Goal: Information Seeking & Learning: Learn about a topic

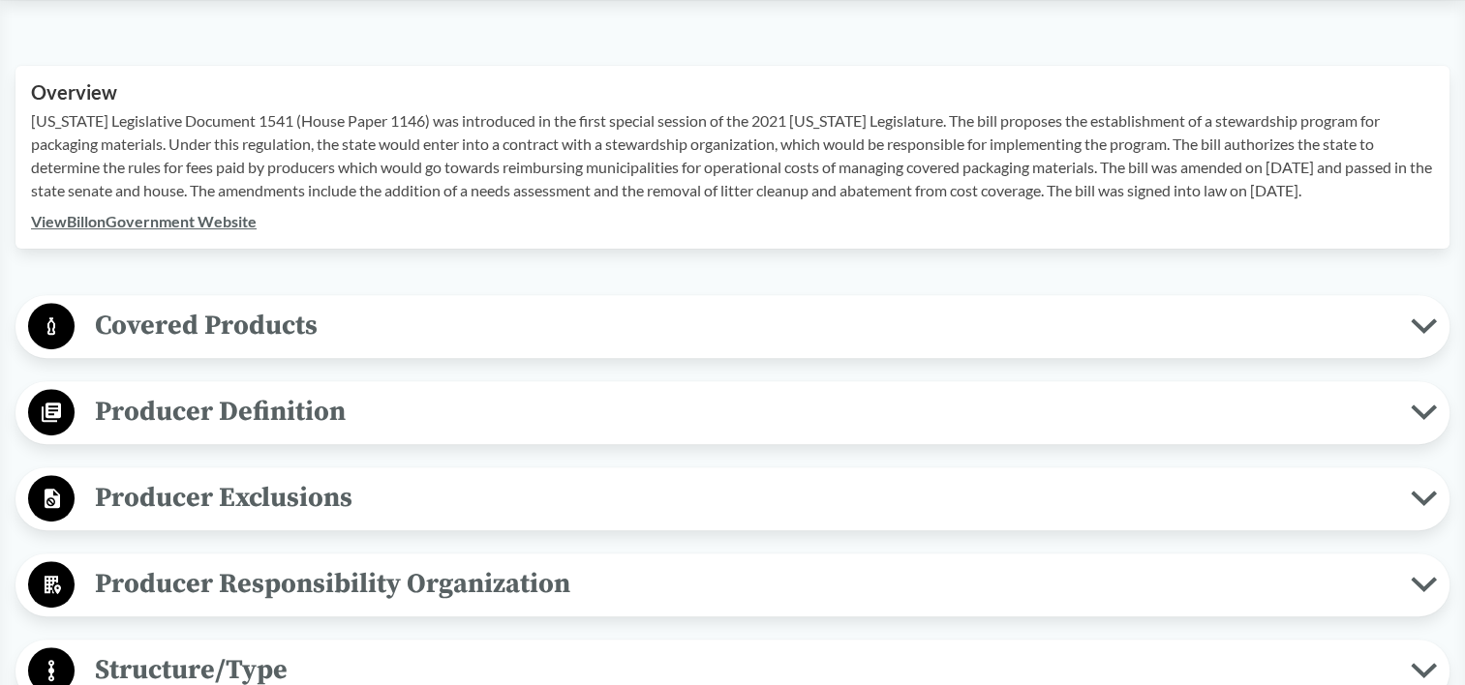
scroll to position [581, 0]
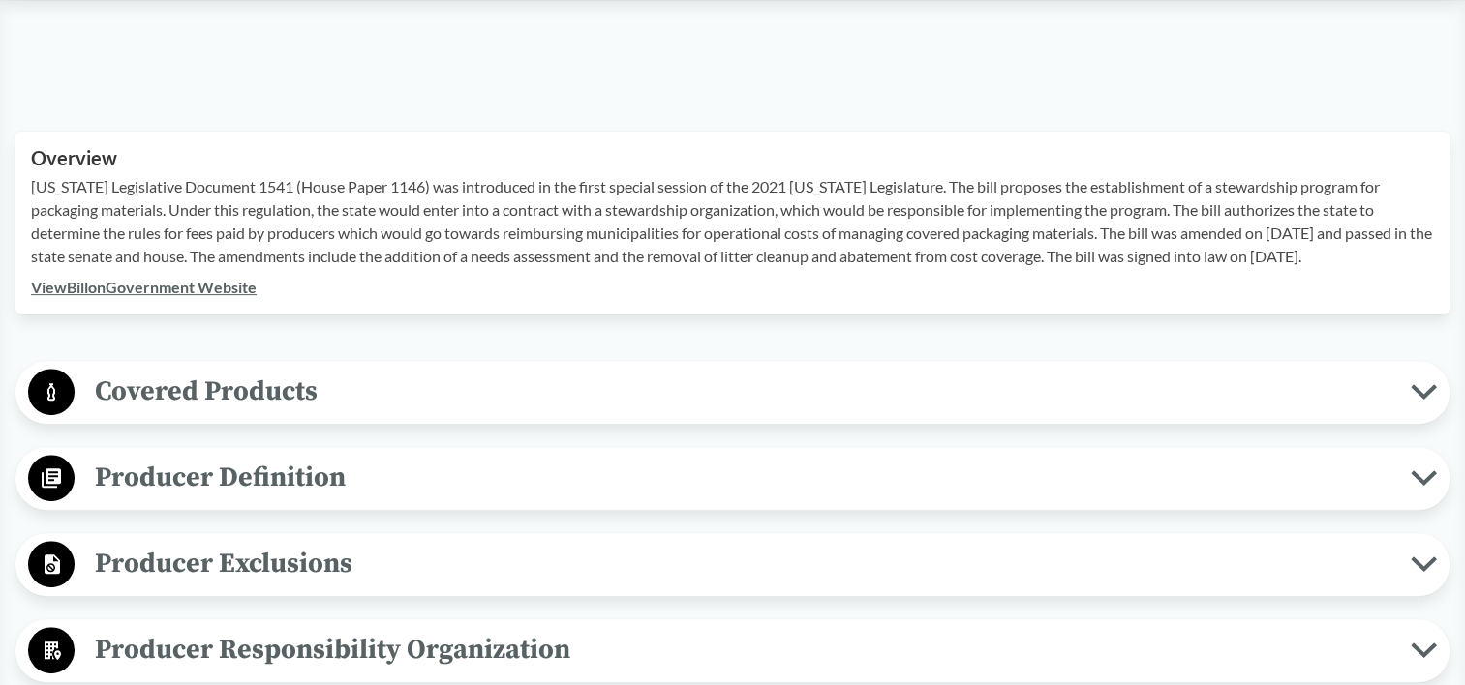
click at [155, 456] on span "Producer Definition" at bounding box center [743, 478] width 1336 height 44
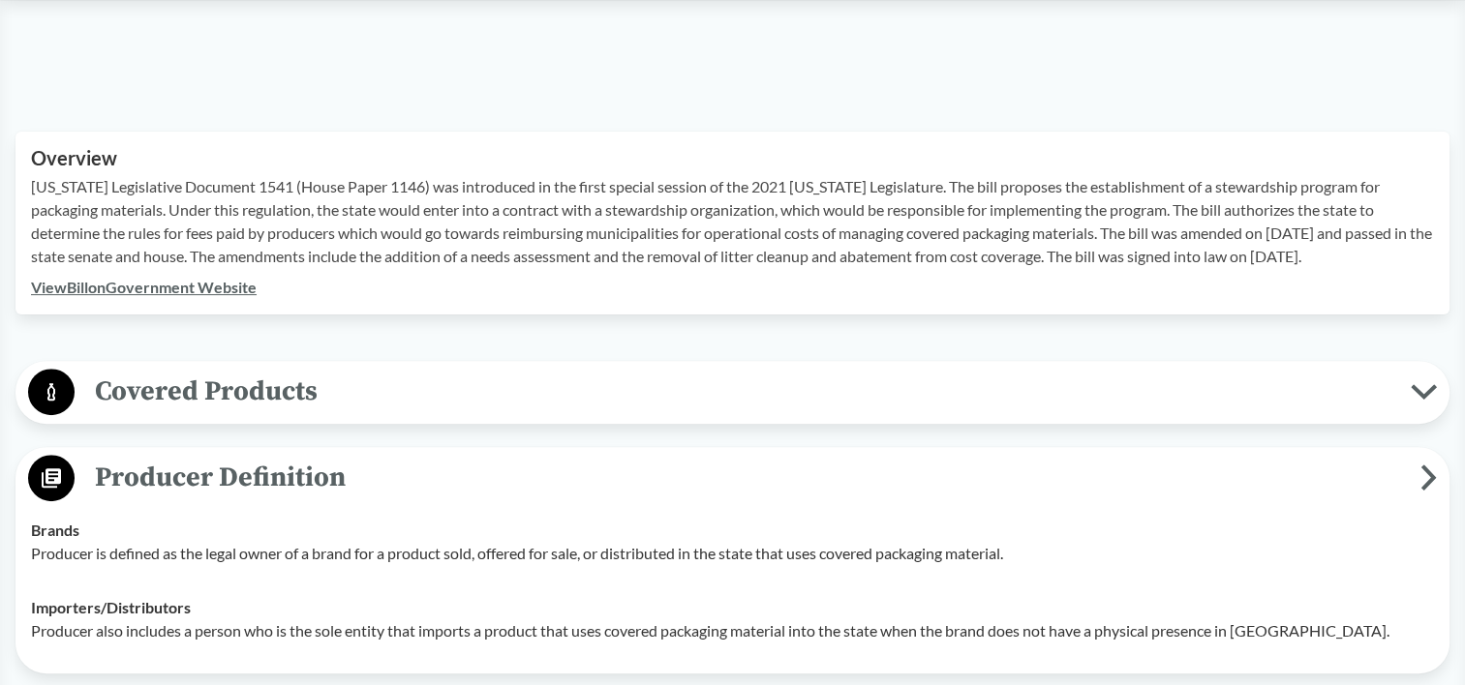
scroll to position [774, 0]
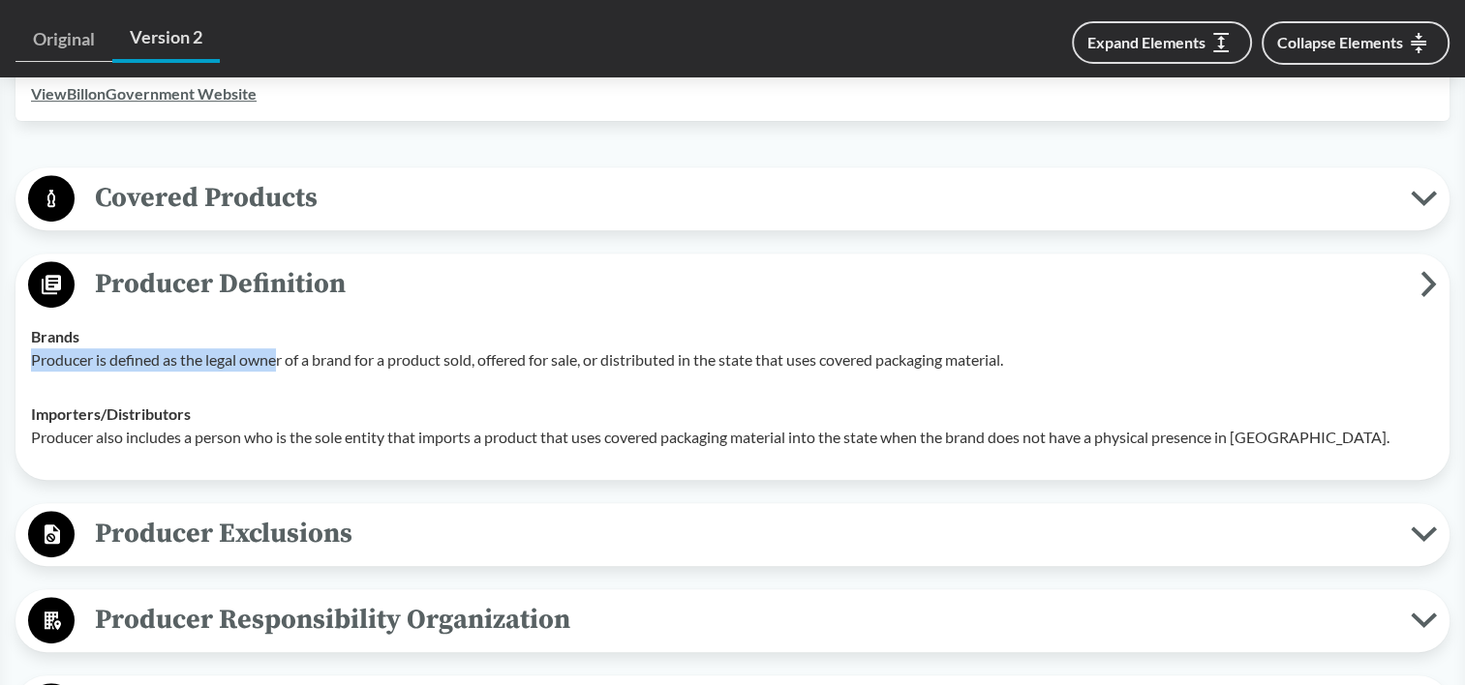
drag, startPoint x: 32, startPoint y: 325, endPoint x: 281, endPoint y: 330, distance: 248.8
click at [281, 348] on p "Producer is defined as the legal owner of a brand for a product sold, offered f…" at bounding box center [732, 359] width 1403 height 23
drag, startPoint x: 281, startPoint y: 330, endPoint x: 175, endPoint y: 272, distance: 120.4
click at [189, 271] on span "Producer Definition" at bounding box center [748, 284] width 1346 height 44
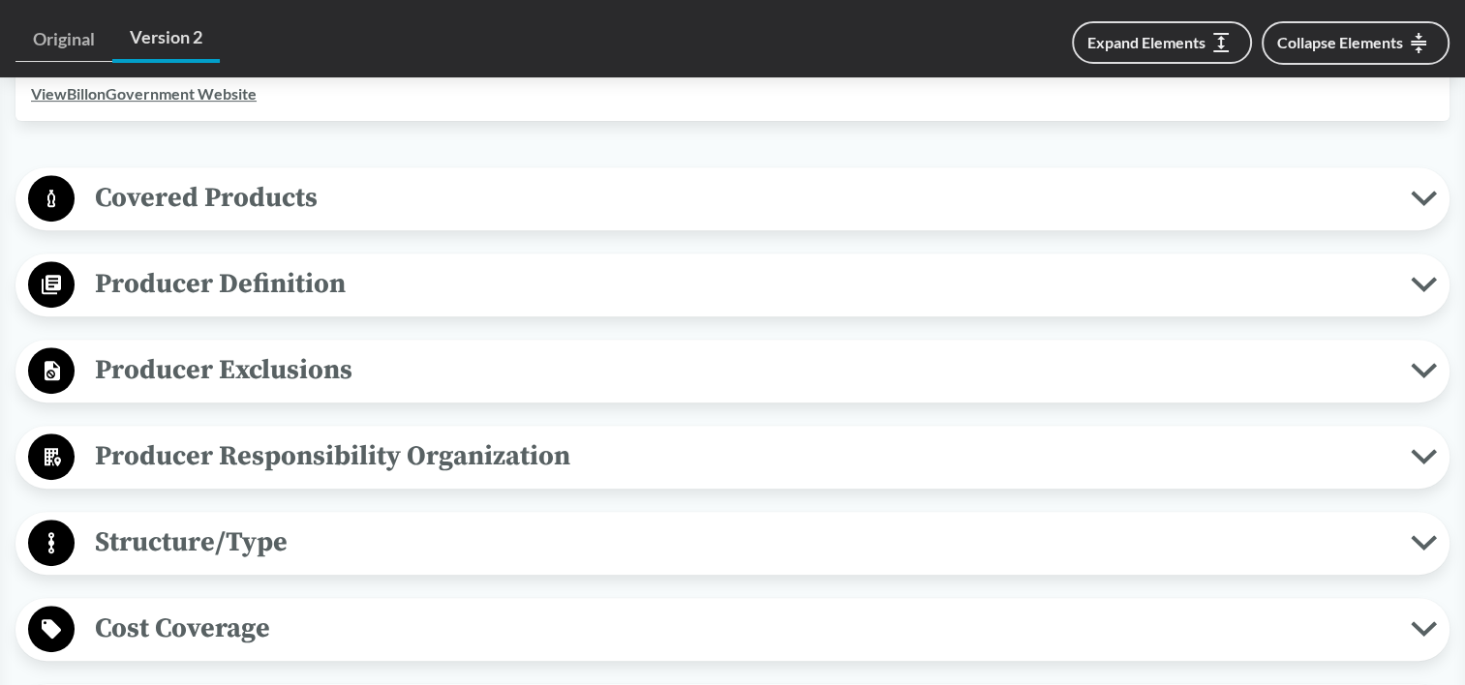
click at [91, 262] on span "Producer Definition" at bounding box center [743, 284] width 1336 height 44
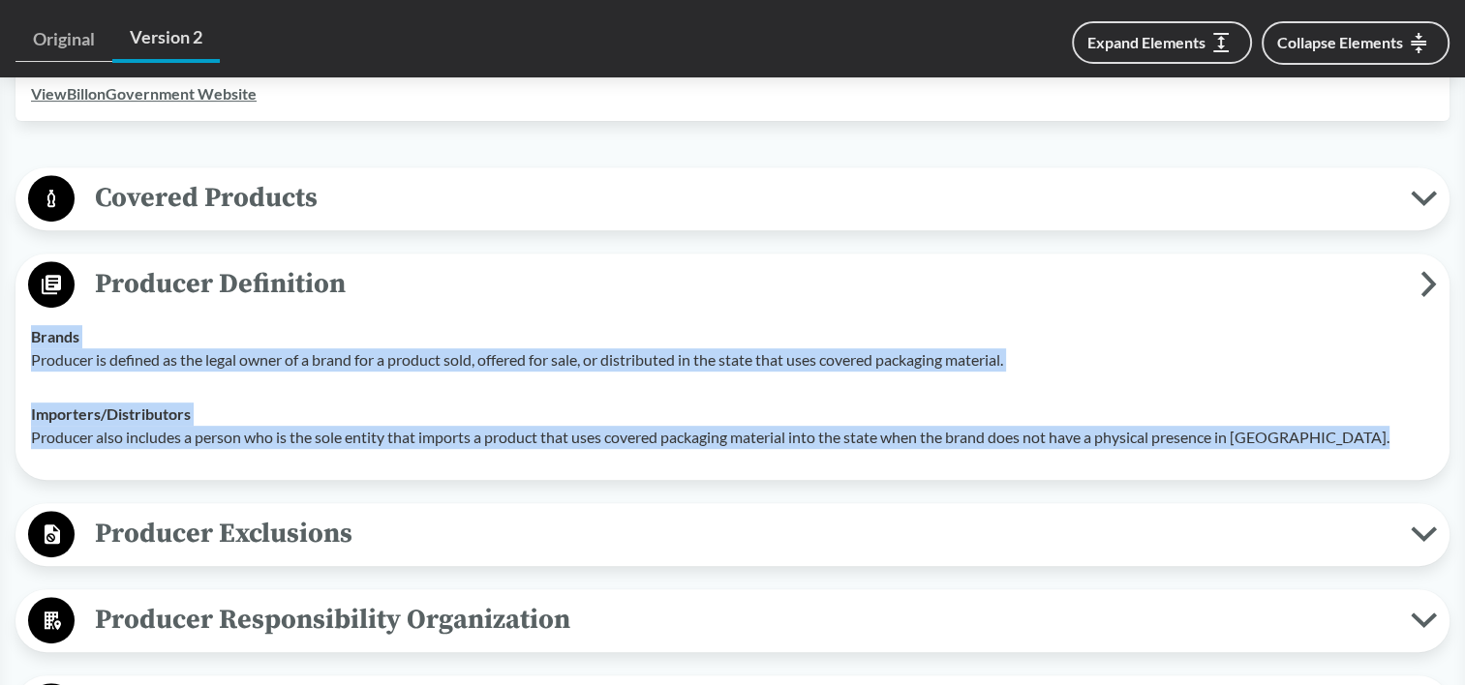
drag, startPoint x: 28, startPoint y: 303, endPoint x: 1383, endPoint y: 416, distance: 1360.0
click at [1383, 416] on tbody "Brands Producer is defined as the legal owner of a brand for a product sold, of…" at bounding box center [732, 387] width 1420 height 155
copy tbody "Brands Producer is defined as the legal owner of a brand for a product sold, of…"
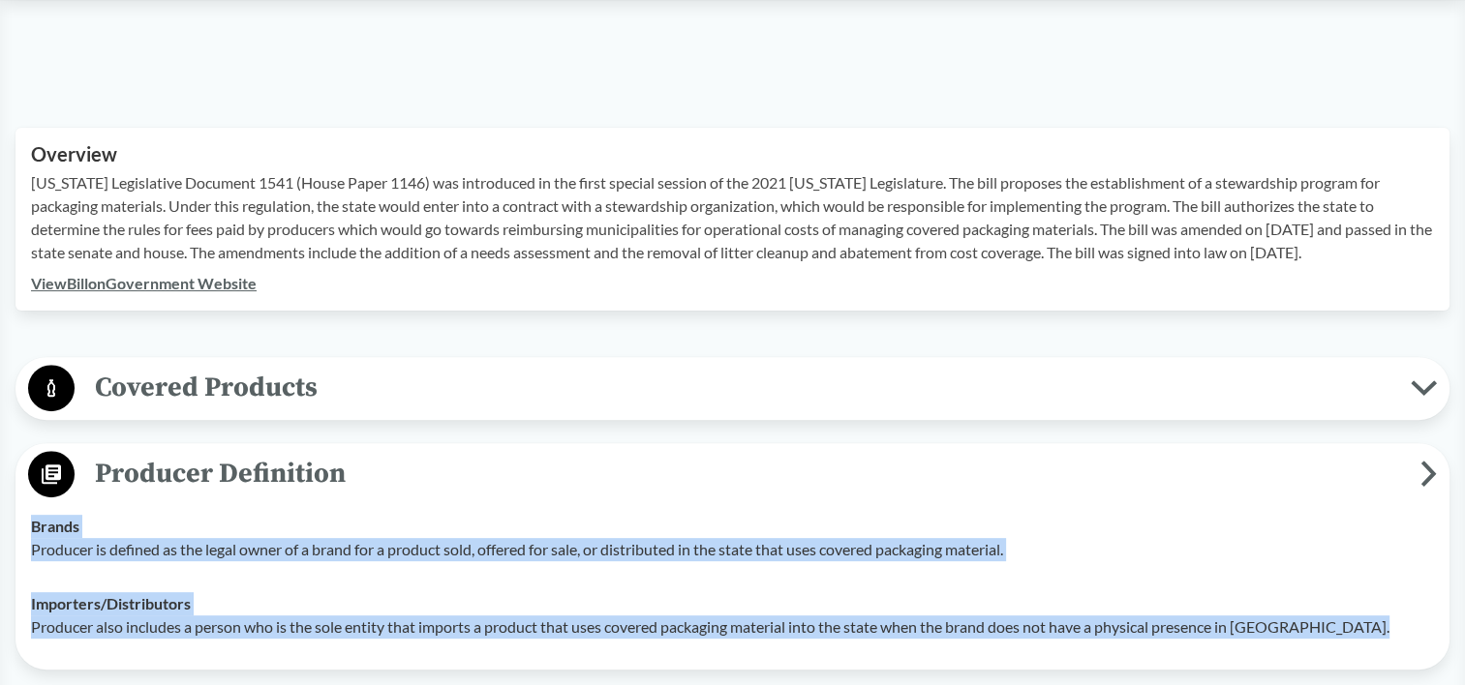
scroll to position [484, 0]
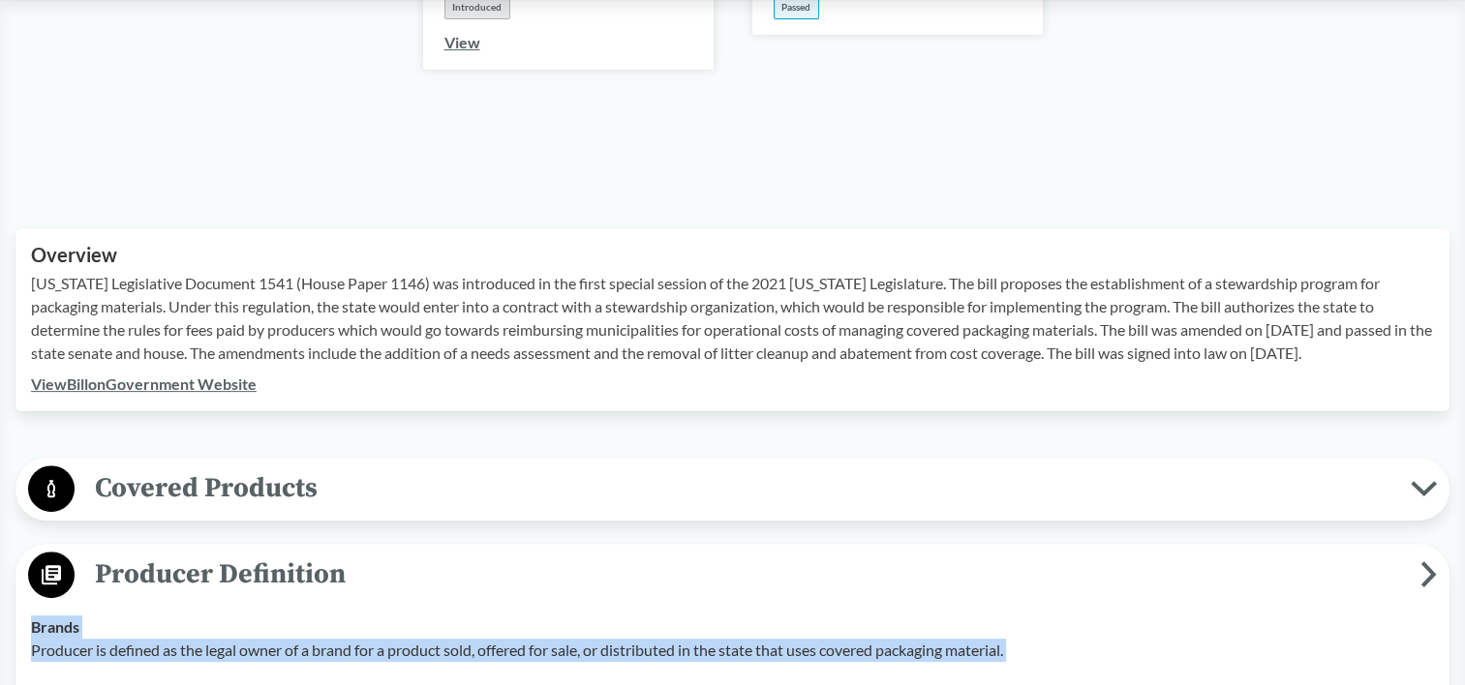
click at [1182, 467] on span "Covered Products" at bounding box center [743, 489] width 1336 height 44
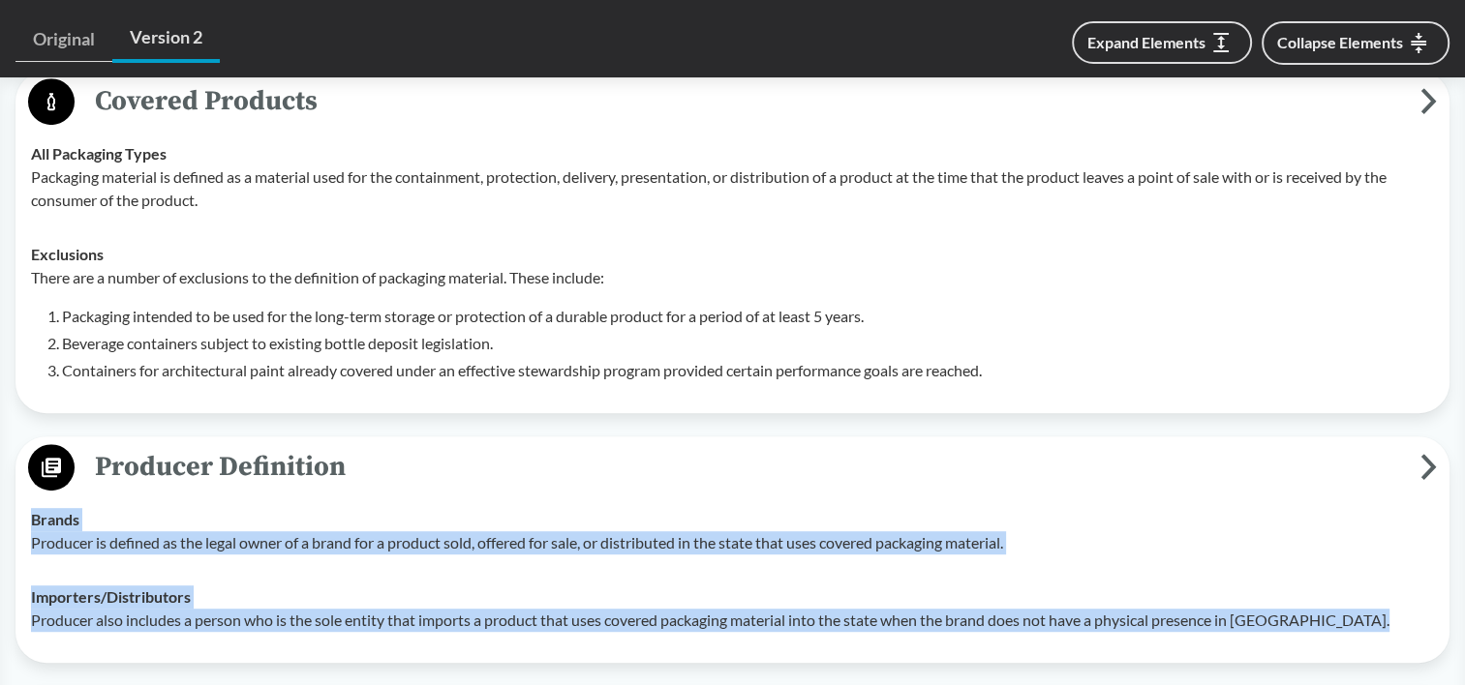
scroll to position [774, 0]
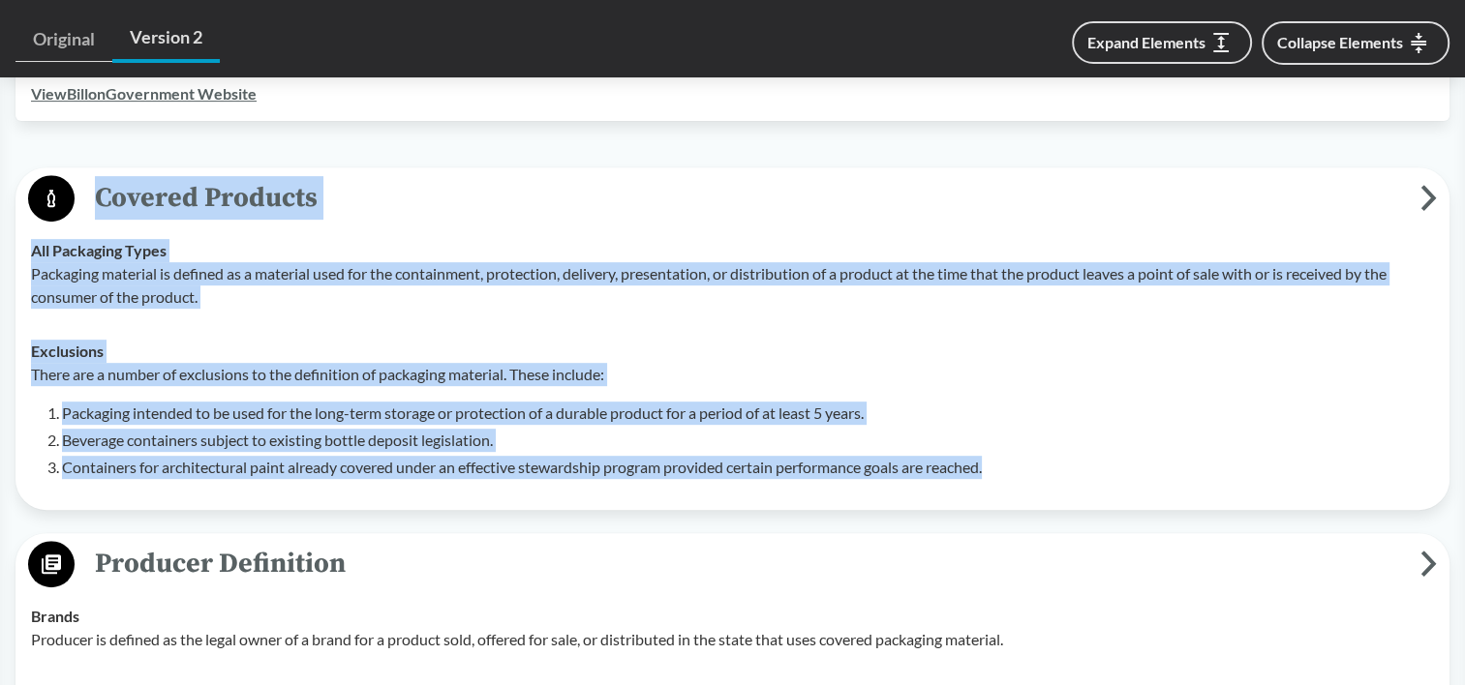
drag, startPoint x: 1026, startPoint y: 434, endPoint x: 96, endPoint y: 180, distance: 964.2
click at [96, 180] on div "Covered Products All Packaging Types Packaging material is defined as a materia…" at bounding box center [732, 338] width 1434 height 343
copy div "Covered Products All Packaging Types Packaging material is defined as a materia…"
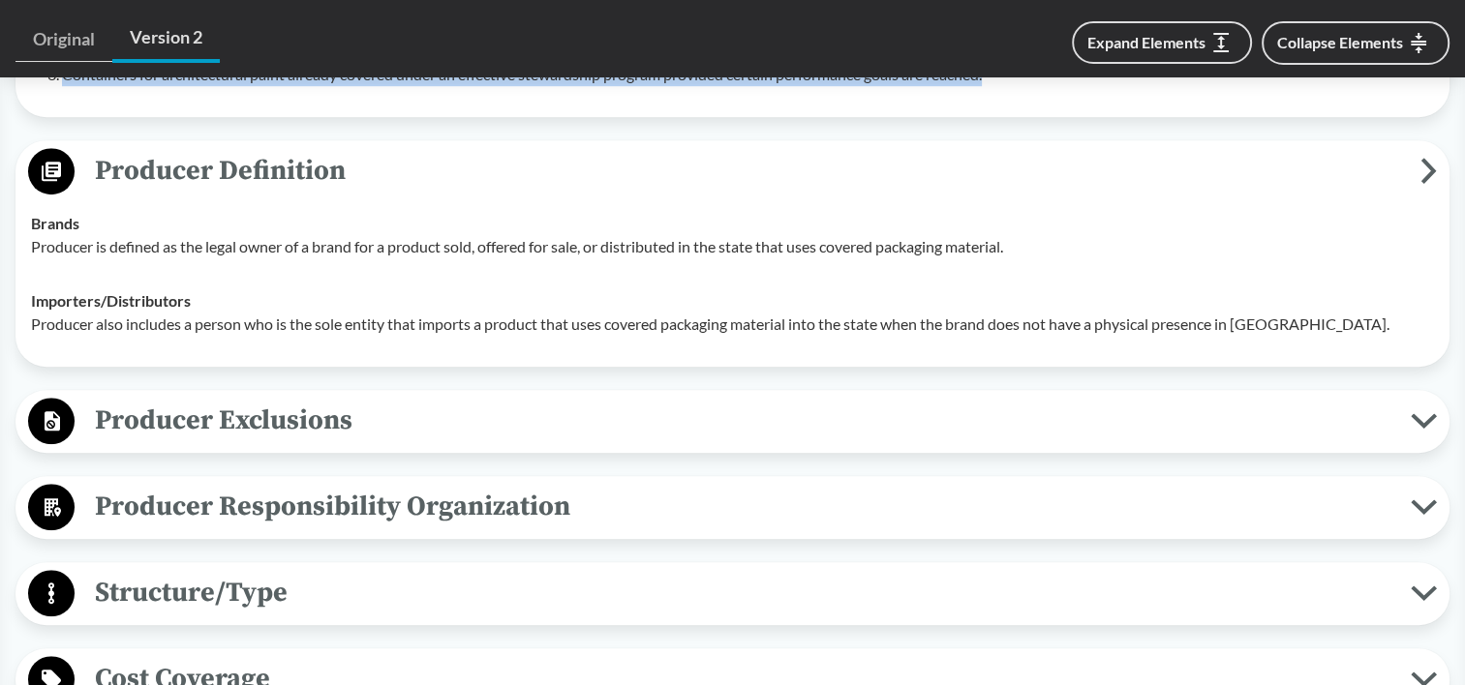
scroll to position [1162, 0]
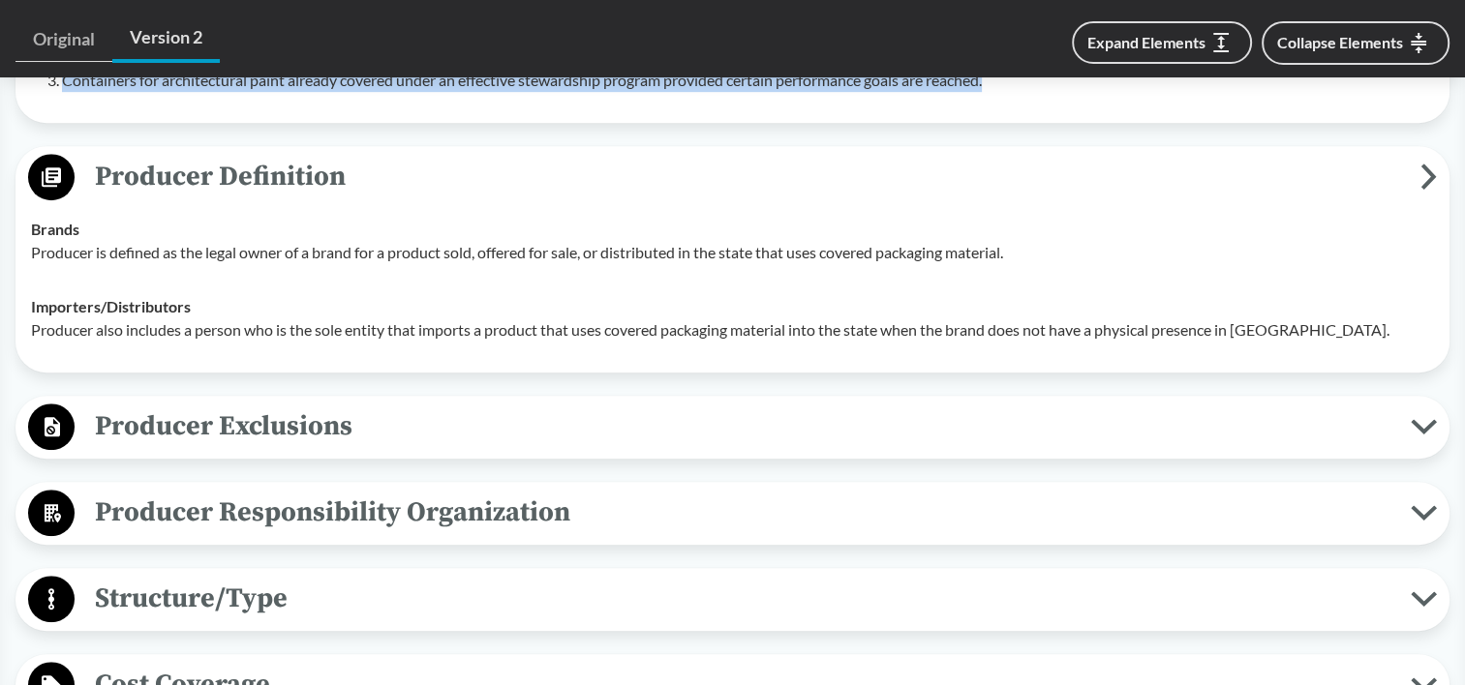
click at [374, 491] on span "Producer Responsibility Organization" at bounding box center [743, 513] width 1336 height 44
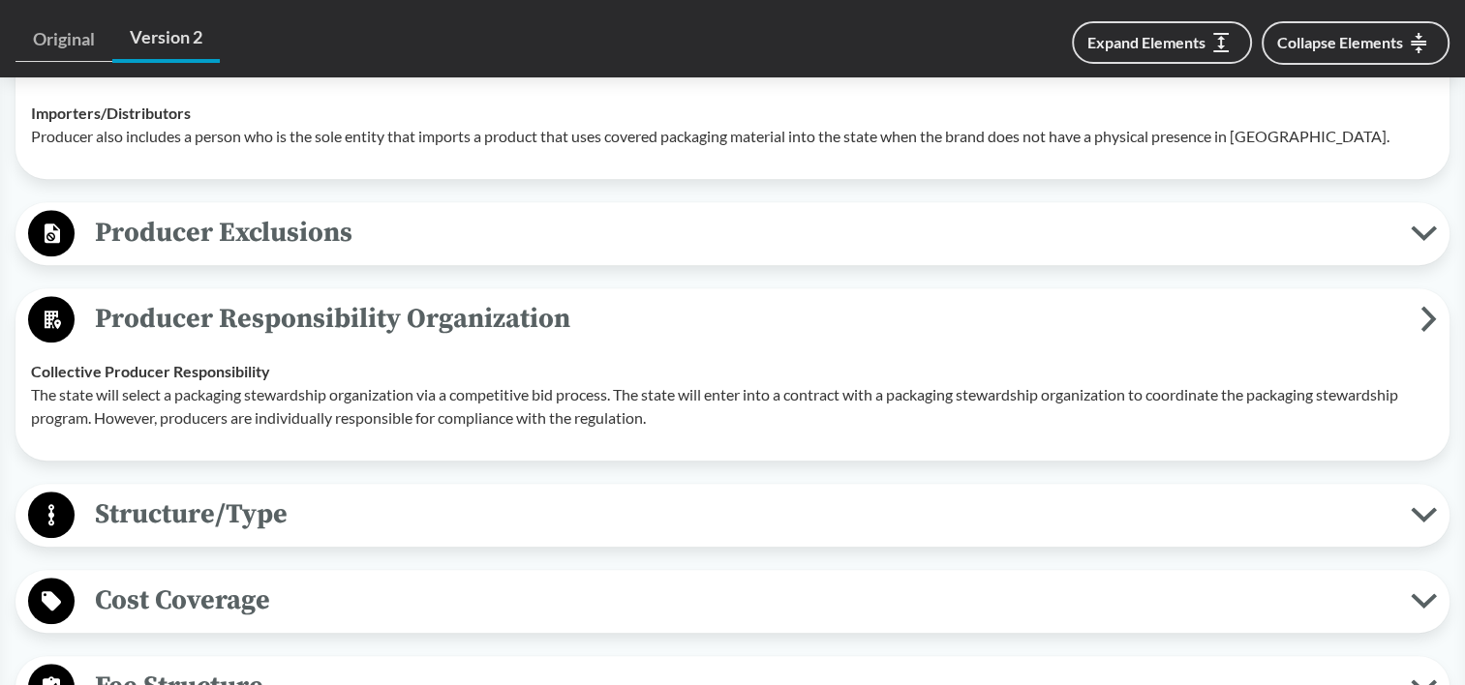
click at [372, 493] on span "Structure/Type" at bounding box center [743, 515] width 1336 height 44
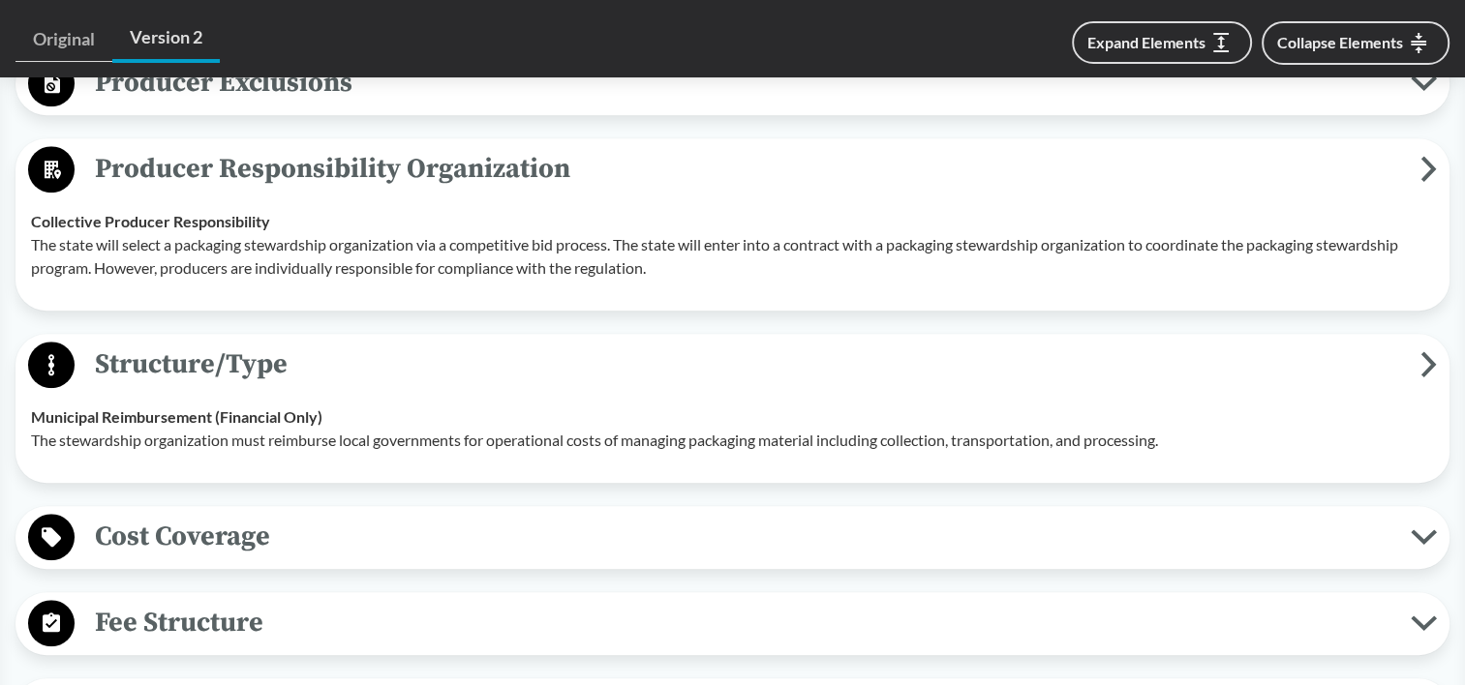
scroll to position [1646, 0]
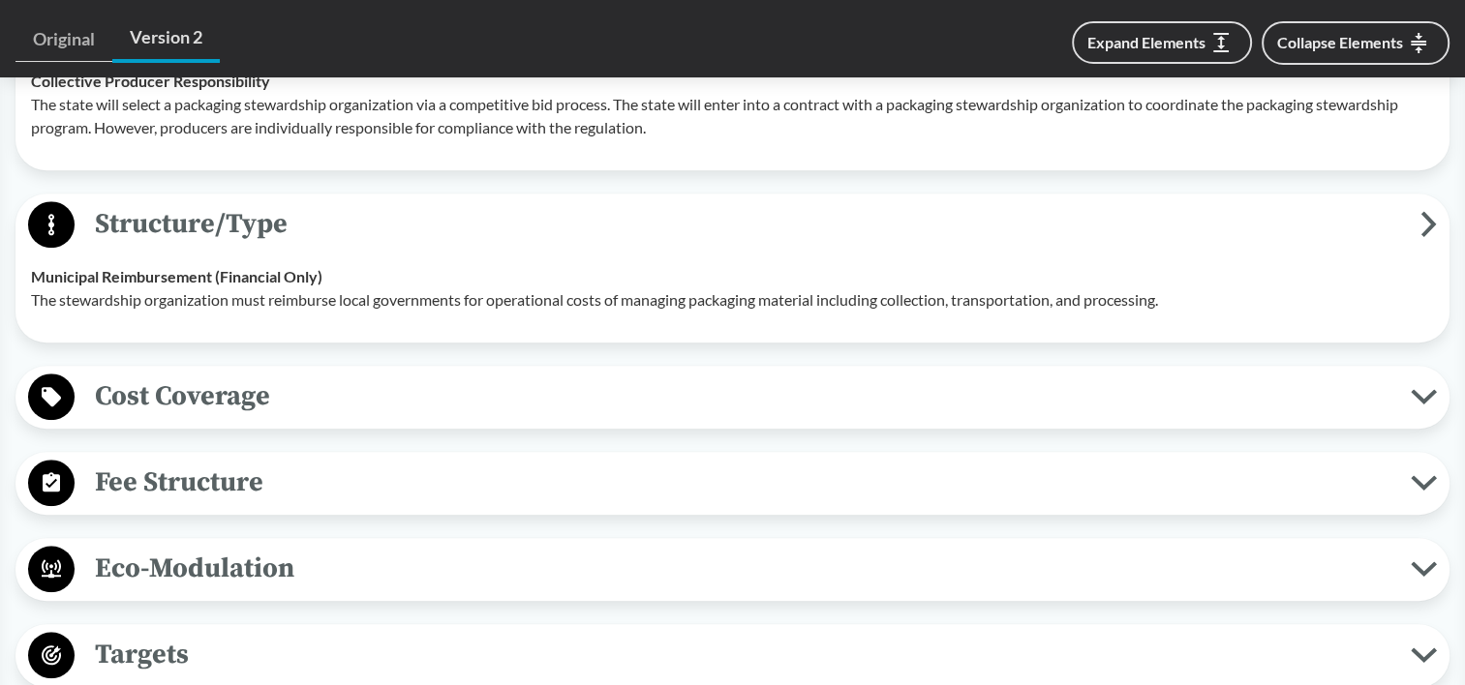
click at [290, 375] on span "Cost Coverage" at bounding box center [743, 397] width 1336 height 44
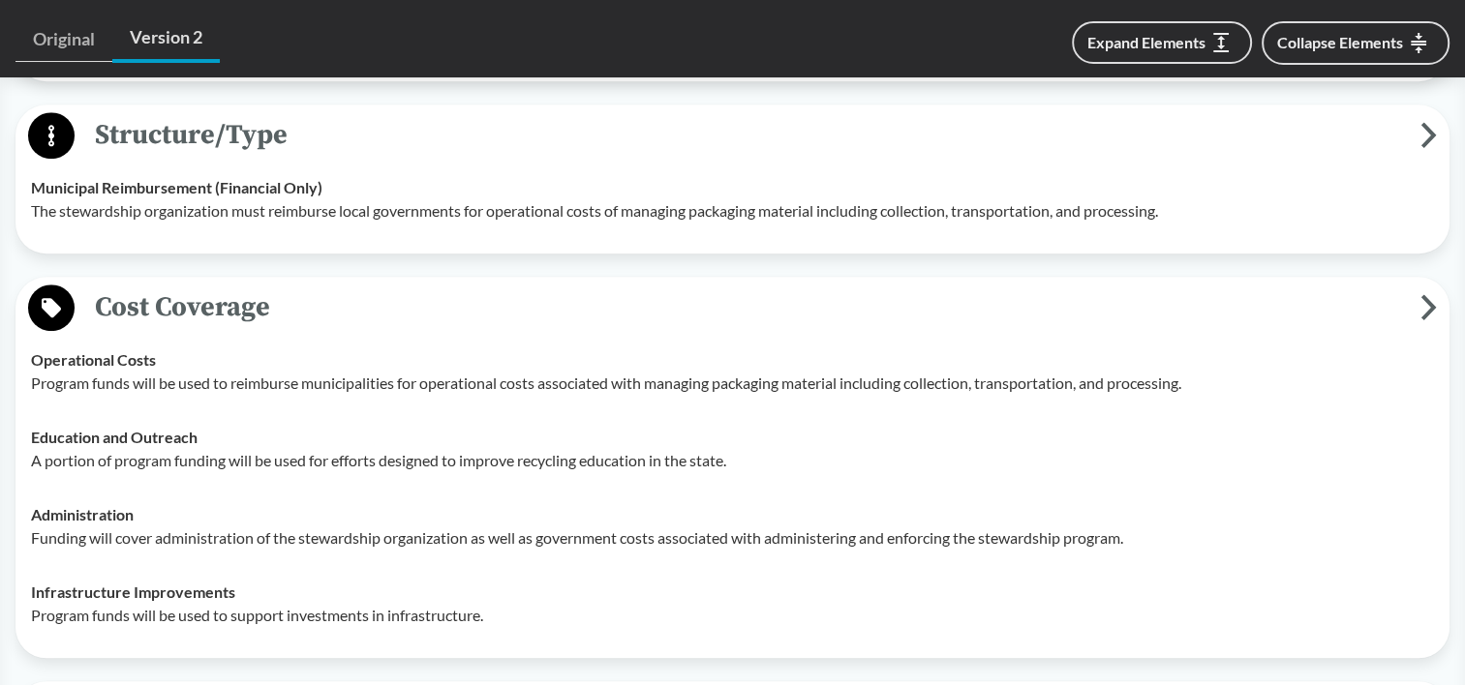
scroll to position [1936, 0]
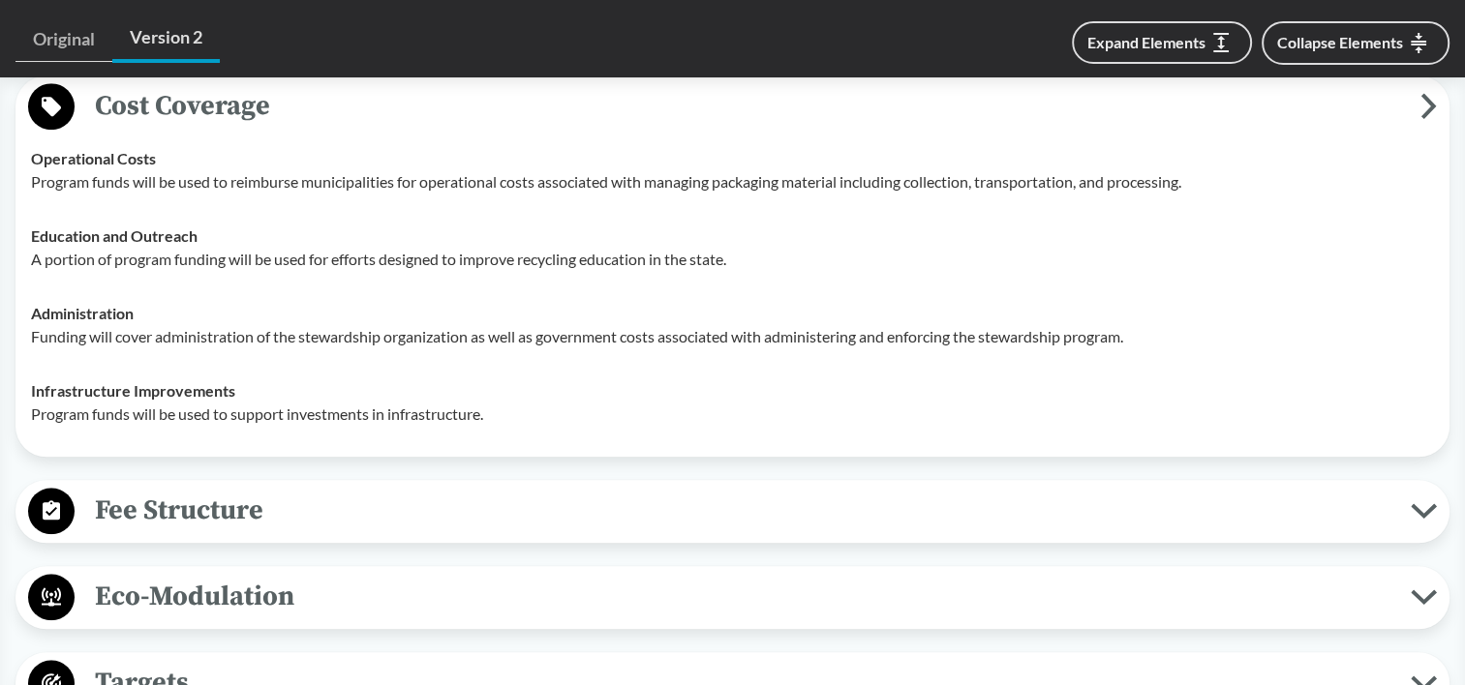
click at [246, 507] on div "Fee Structure Fixed Rate Low-volume producers may elect to pay a flat fee on a …" at bounding box center [732, 511] width 1434 height 63
click at [252, 496] on span "Fee Structure" at bounding box center [743, 511] width 1336 height 44
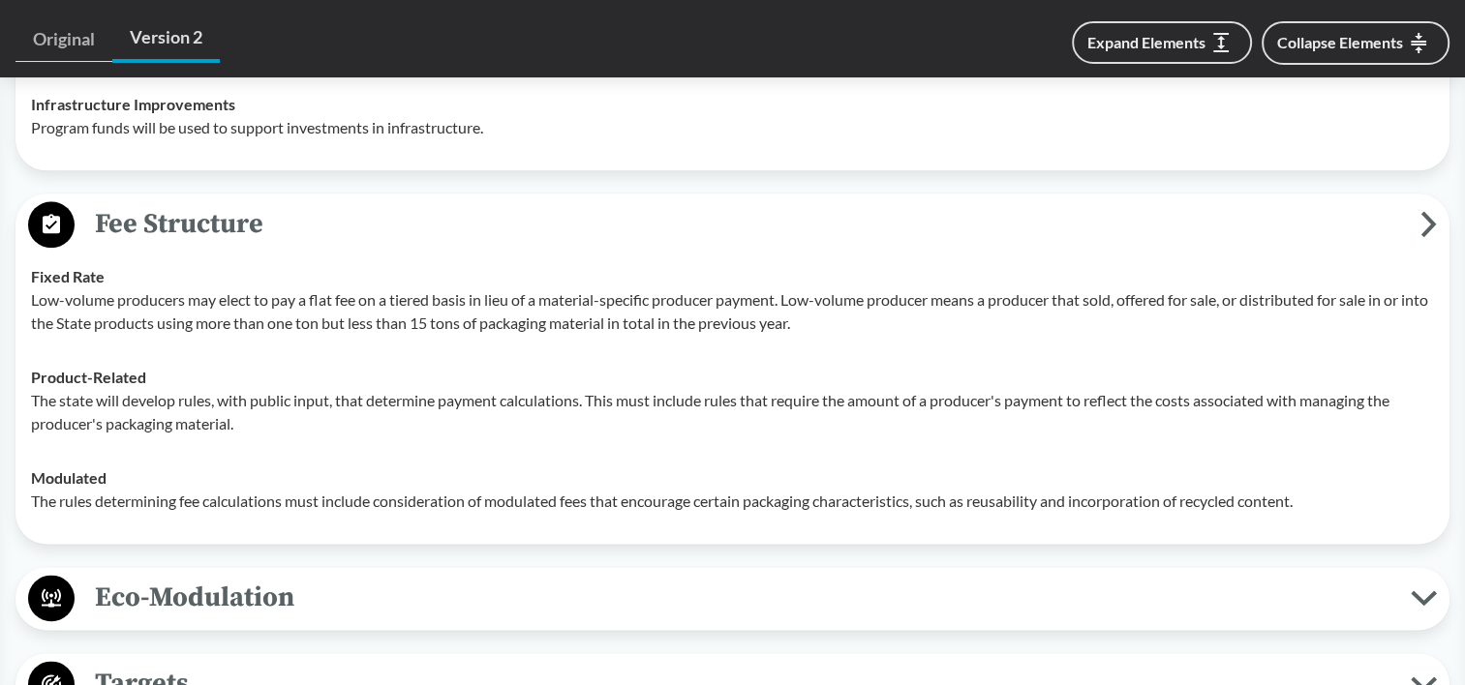
scroll to position [2614, 0]
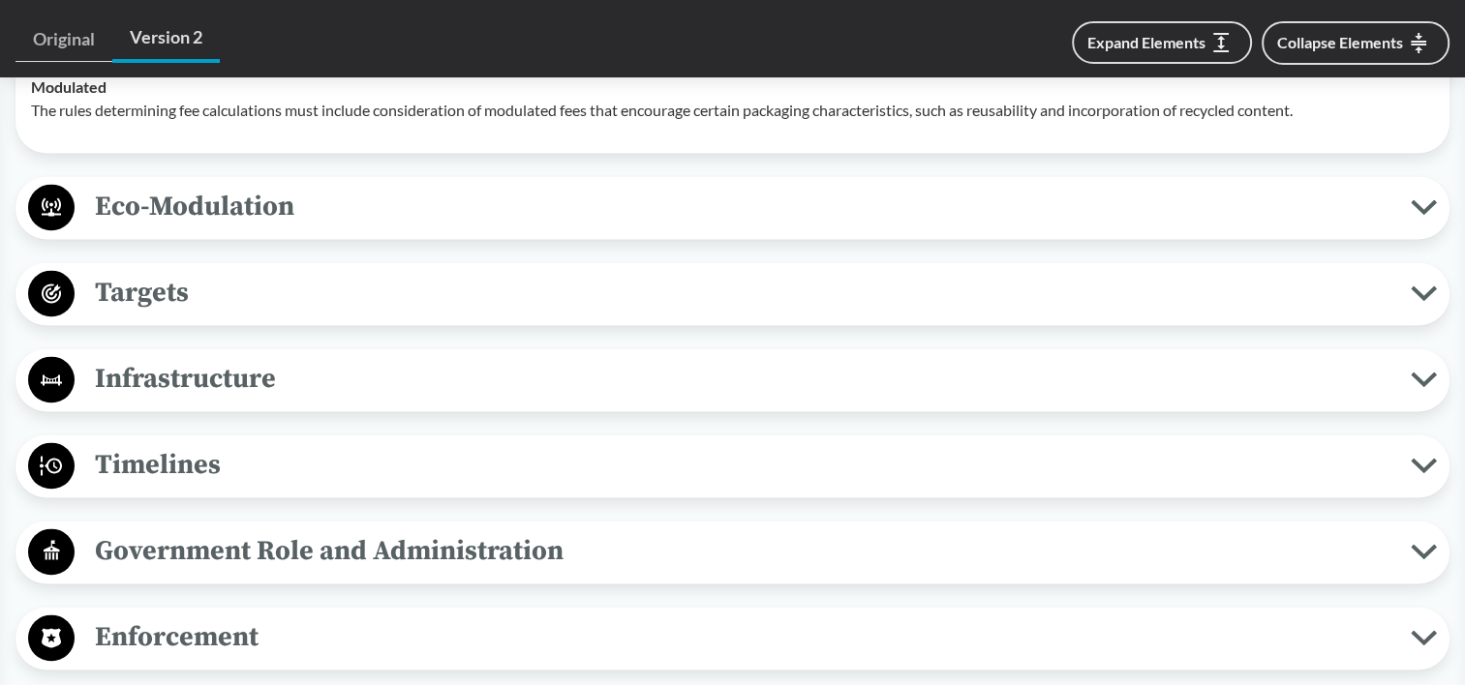
click at [272, 443] on span "Timelines" at bounding box center [743, 465] width 1336 height 44
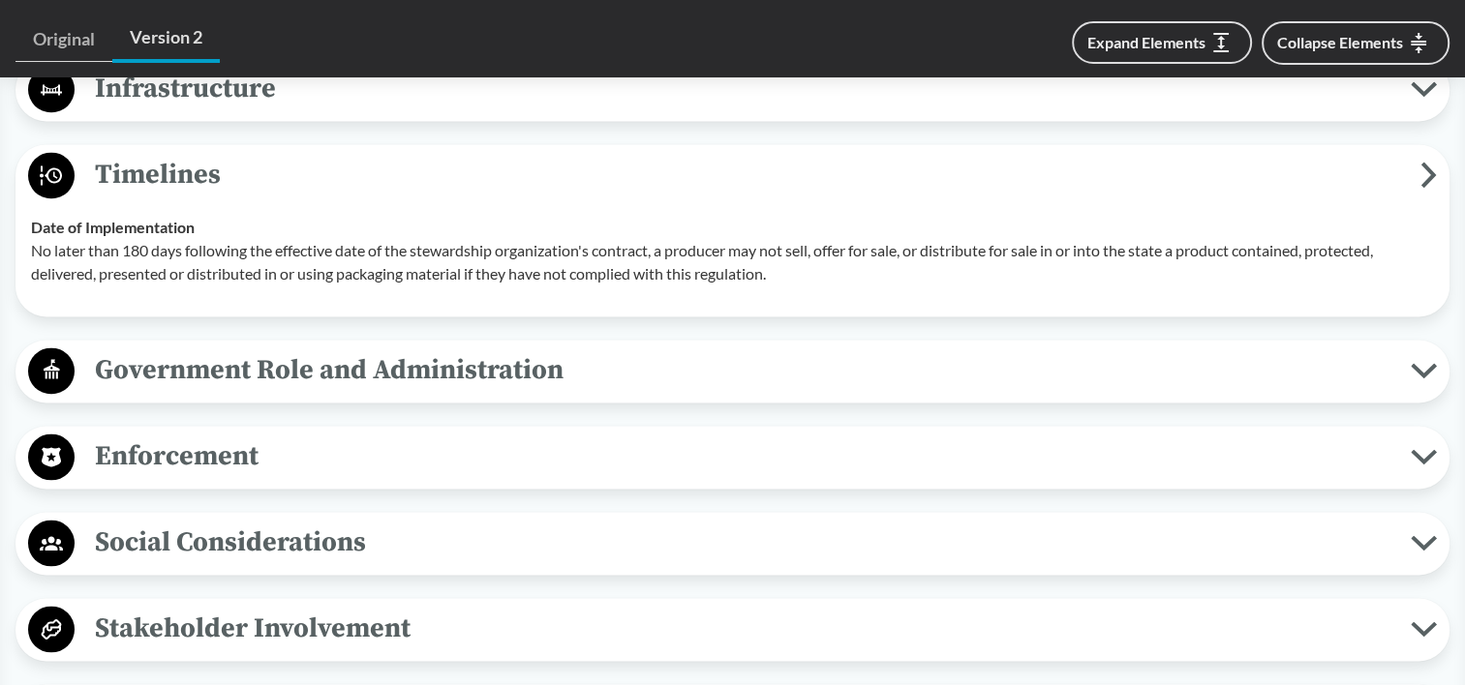
scroll to position [3098, 0]
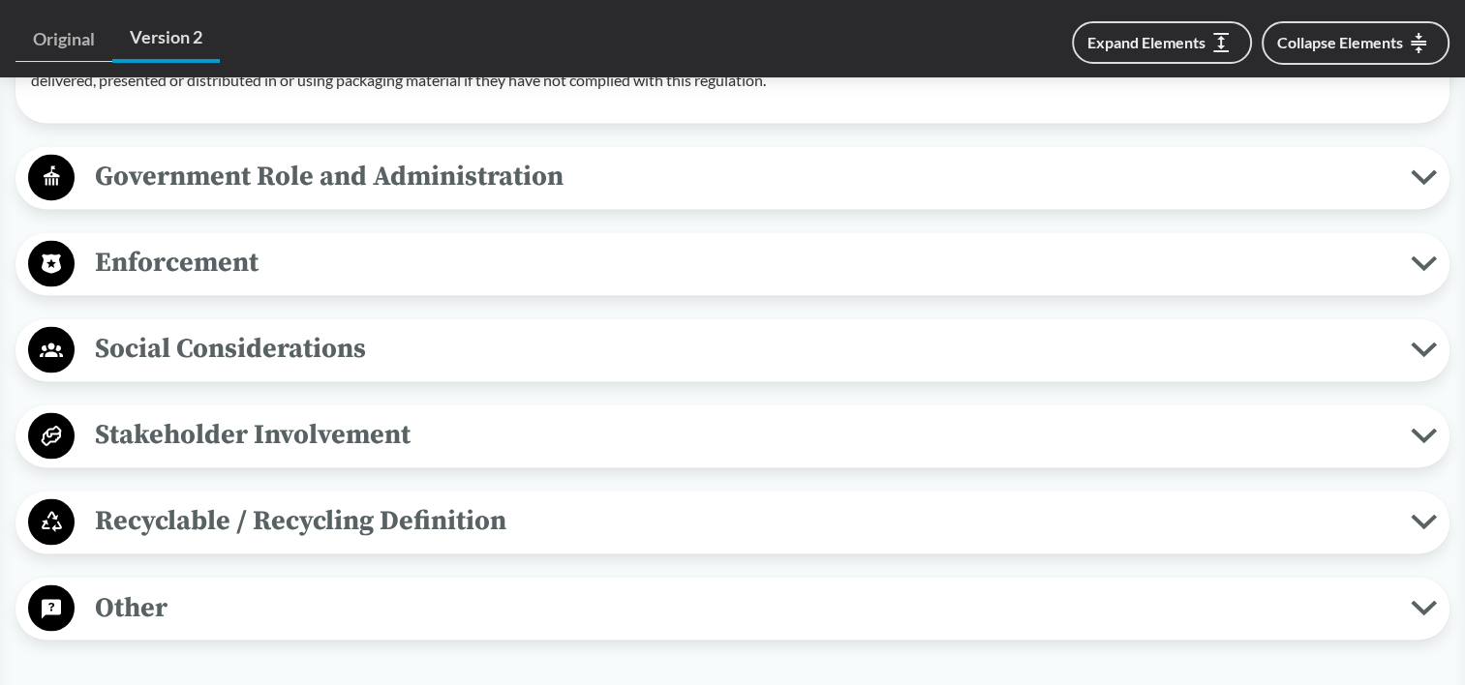
click at [232, 500] on span "Recyclable / Recycling Definition" at bounding box center [743, 522] width 1336 height 44
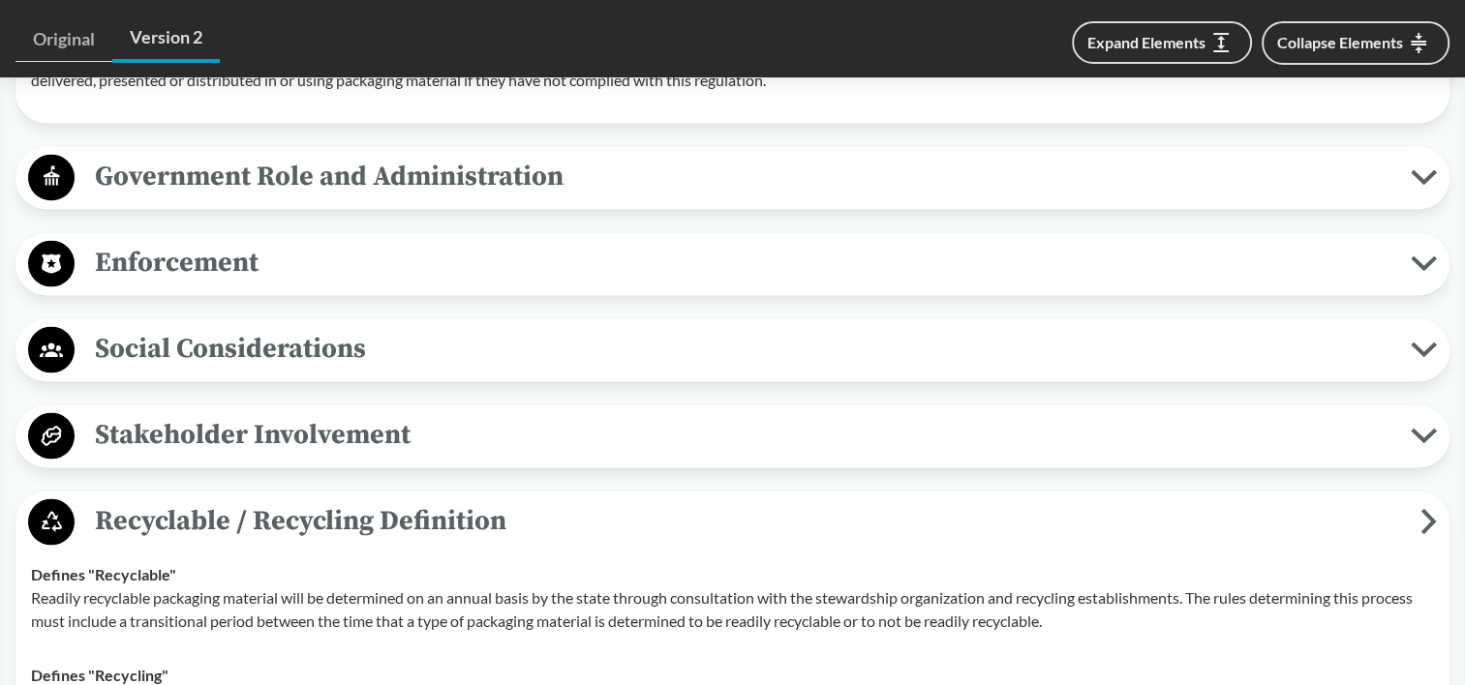
click at [268, 340] on span "Social Considerations" at bounding box center [743, 349] width 1336 height 44
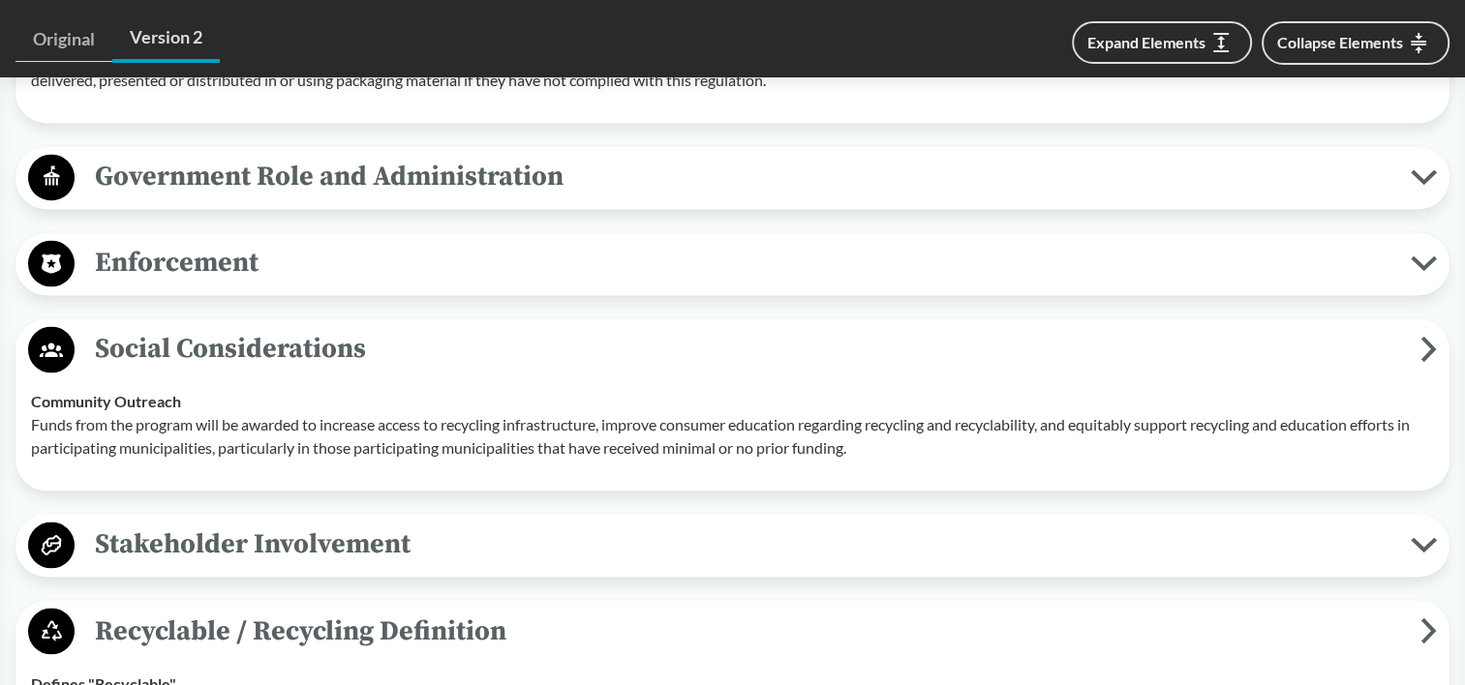
click at [288, 241] on span "Enforcement" at bounding box center [743, 263] width 1336 height 44
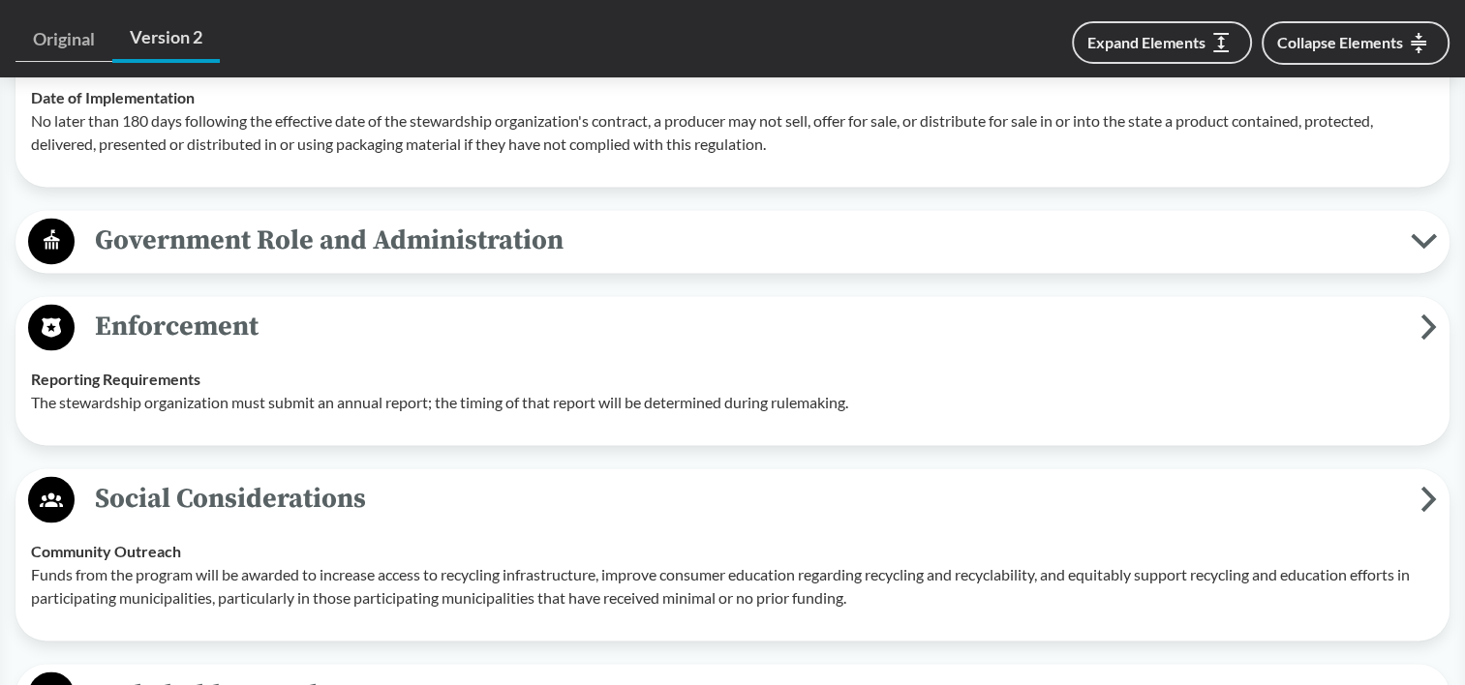
scroll to position [3001, 0]
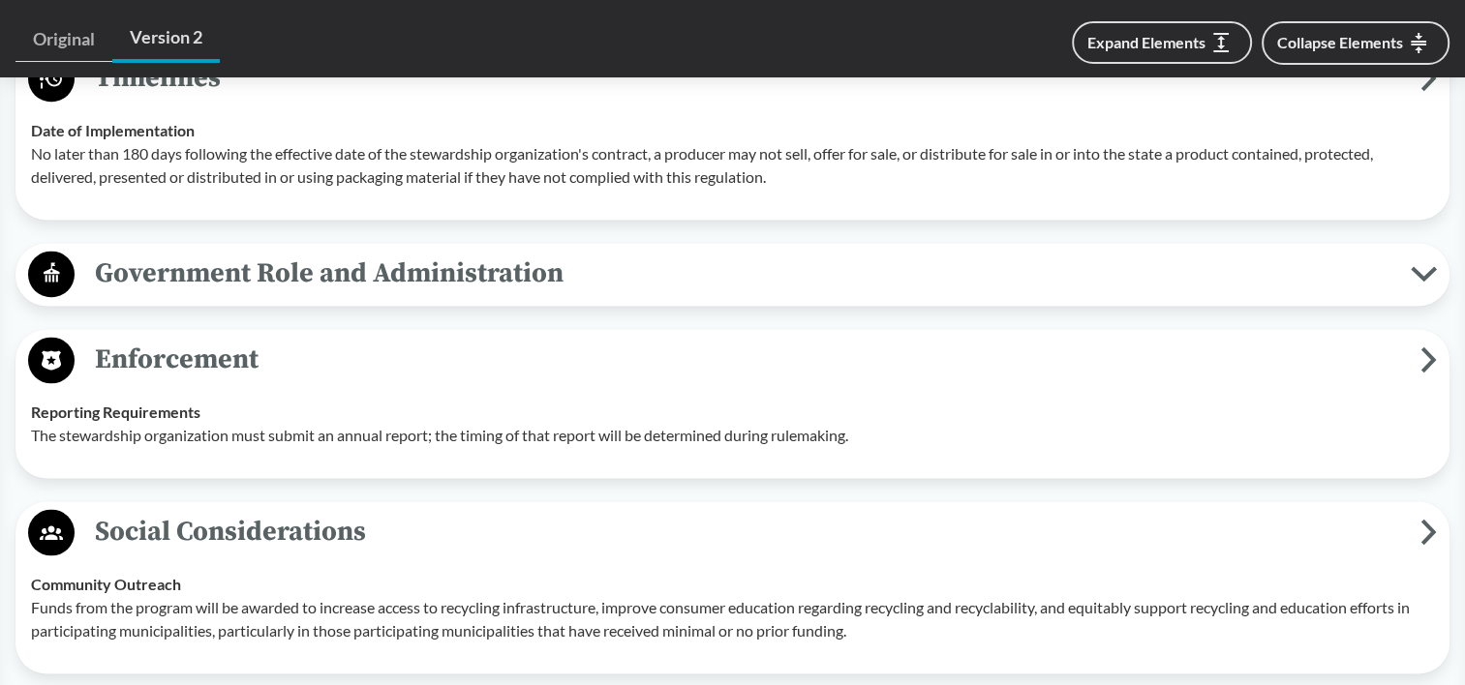
click at [288, 252] on span "Government Role and Administration" at bounding box center [743, 274] width 1336 height 44
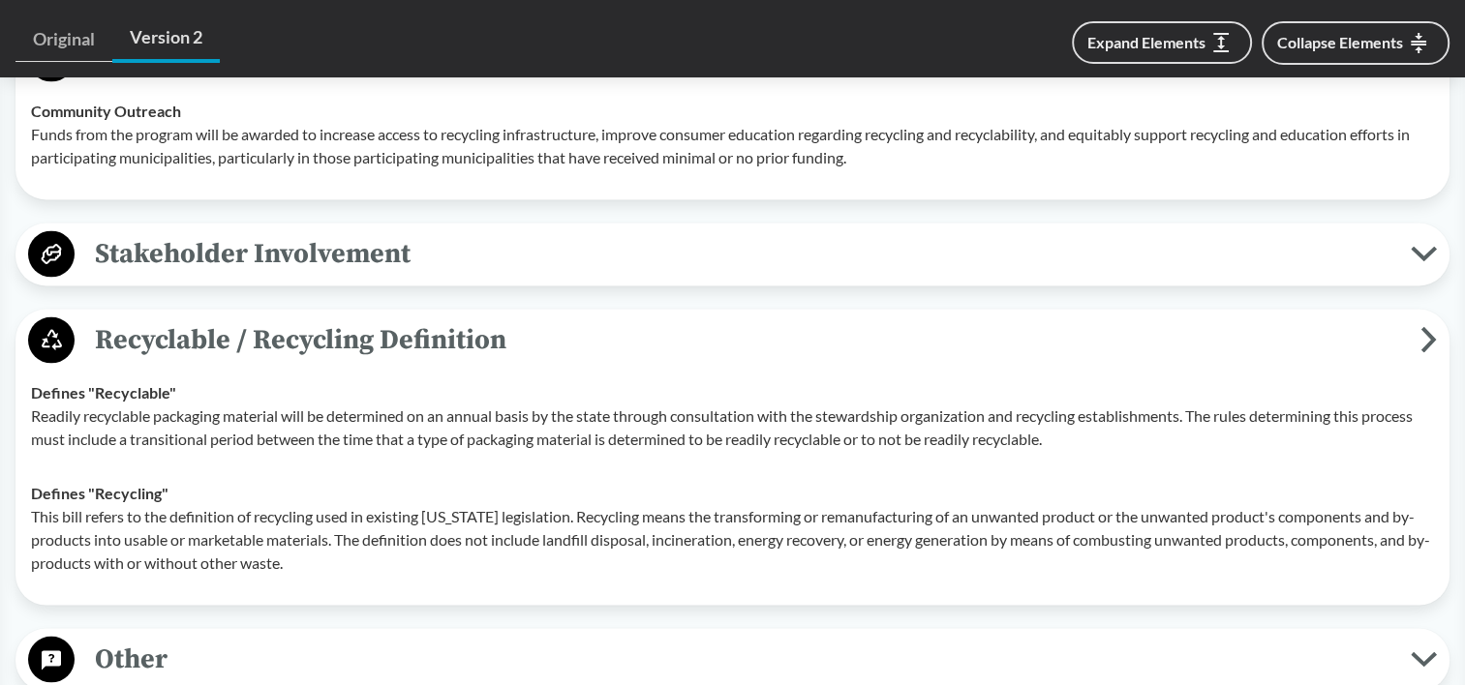
scroll to position [3683, 0]
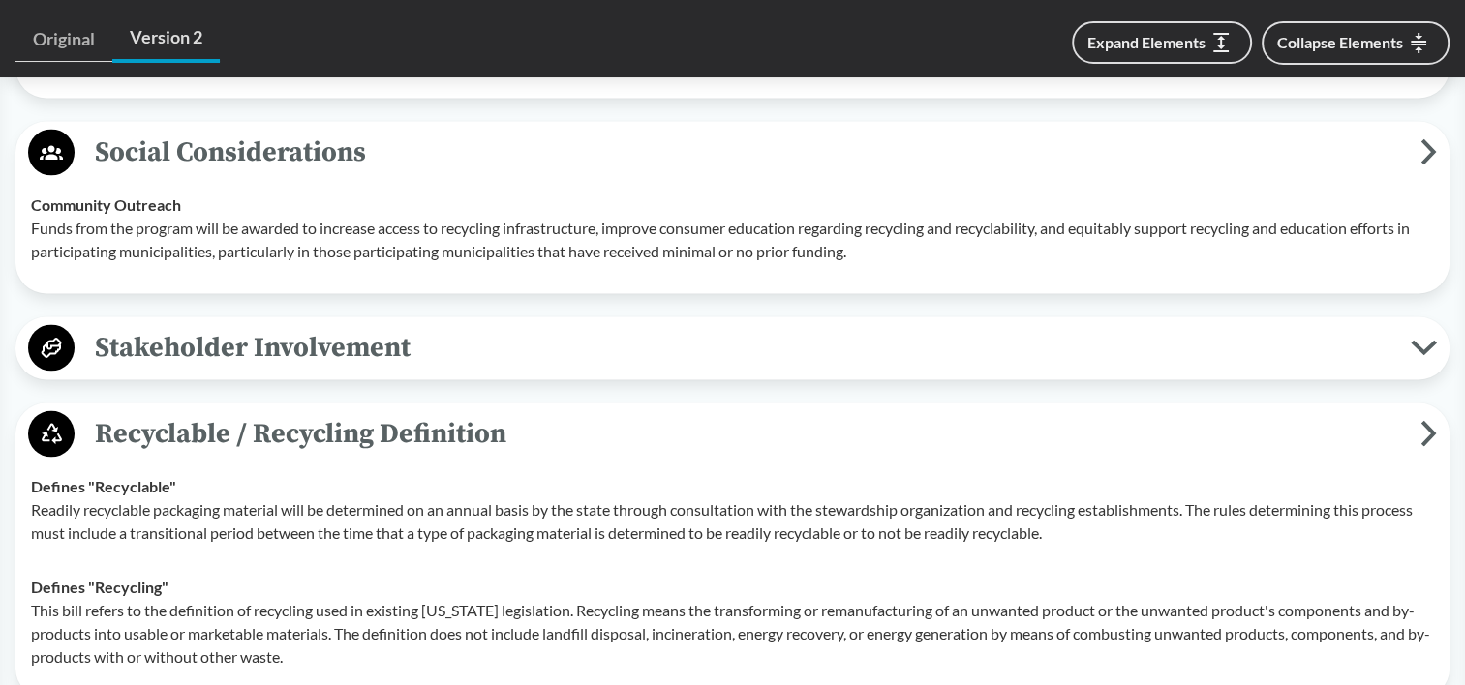
click at [229, 326] on span "Stakeholder Involvement" at bounding box center [743, 348] width 1336 height 44
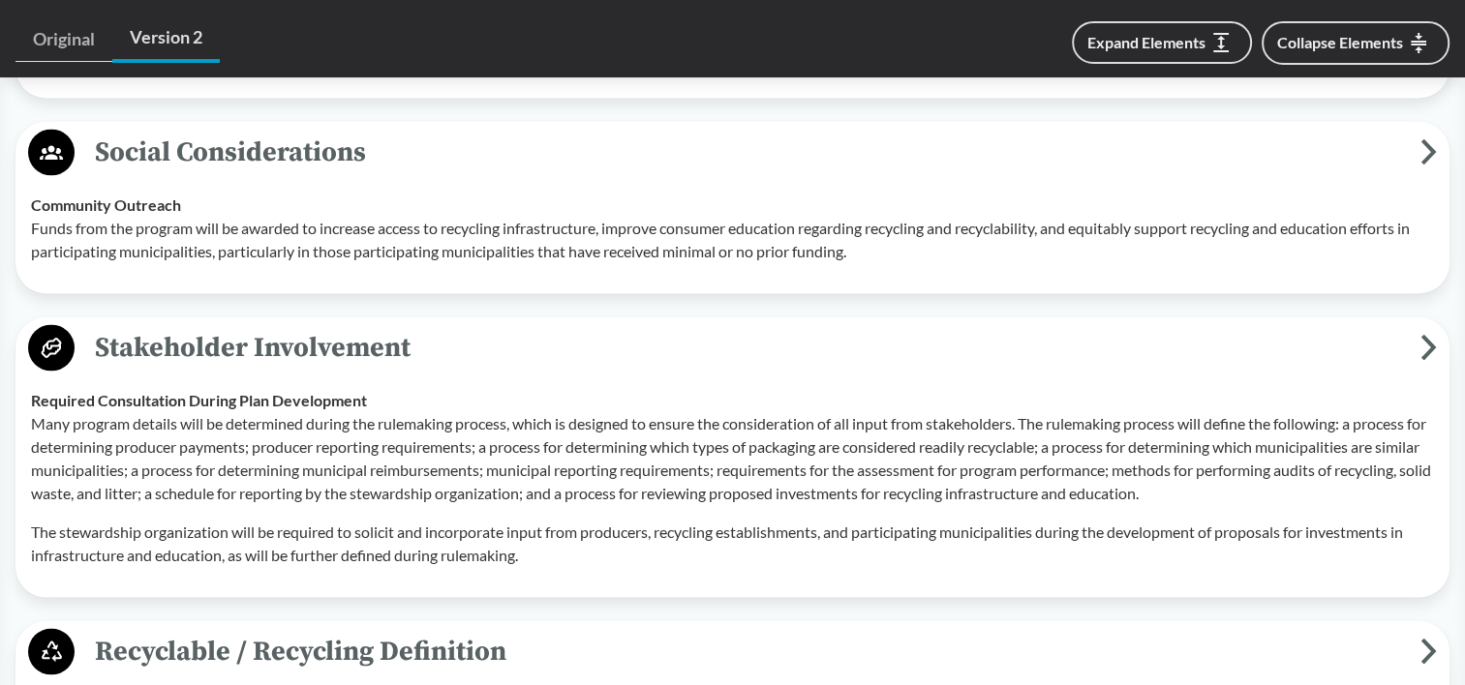
click at [288, 391] on strong "Required Consultation During Plan Development" at bounding box center [199, 400] width 336 height 18
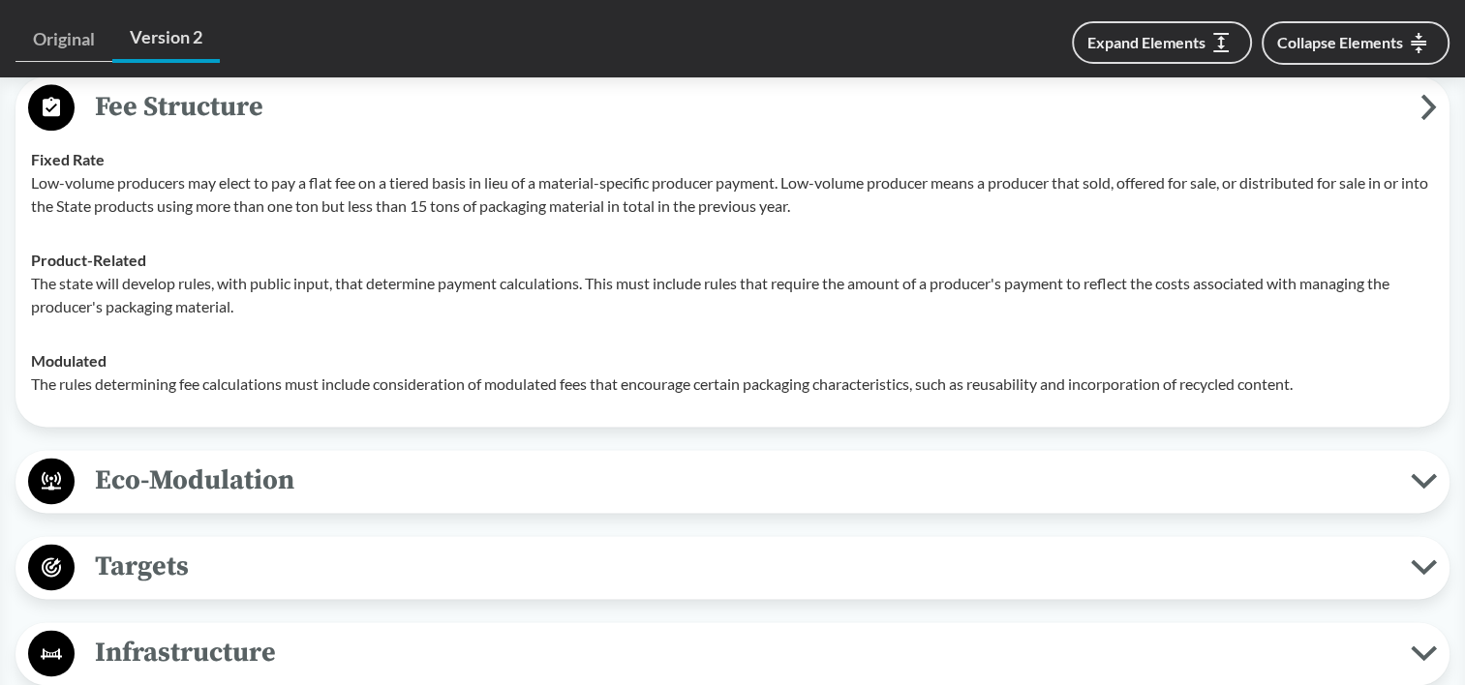
scroll to position [2513, 0]
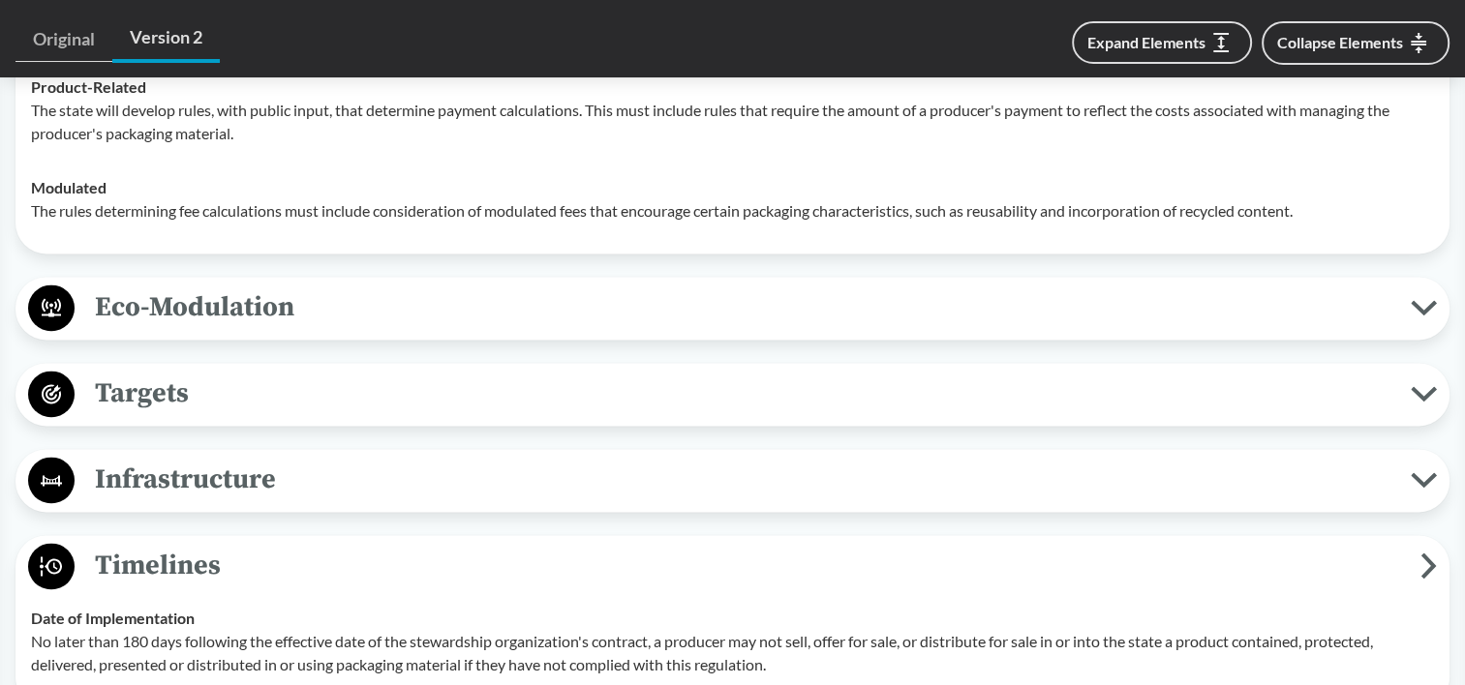
click at [217, 461] on span "Infrastructure" at bounding box center [743, 480] width 1336 height 44
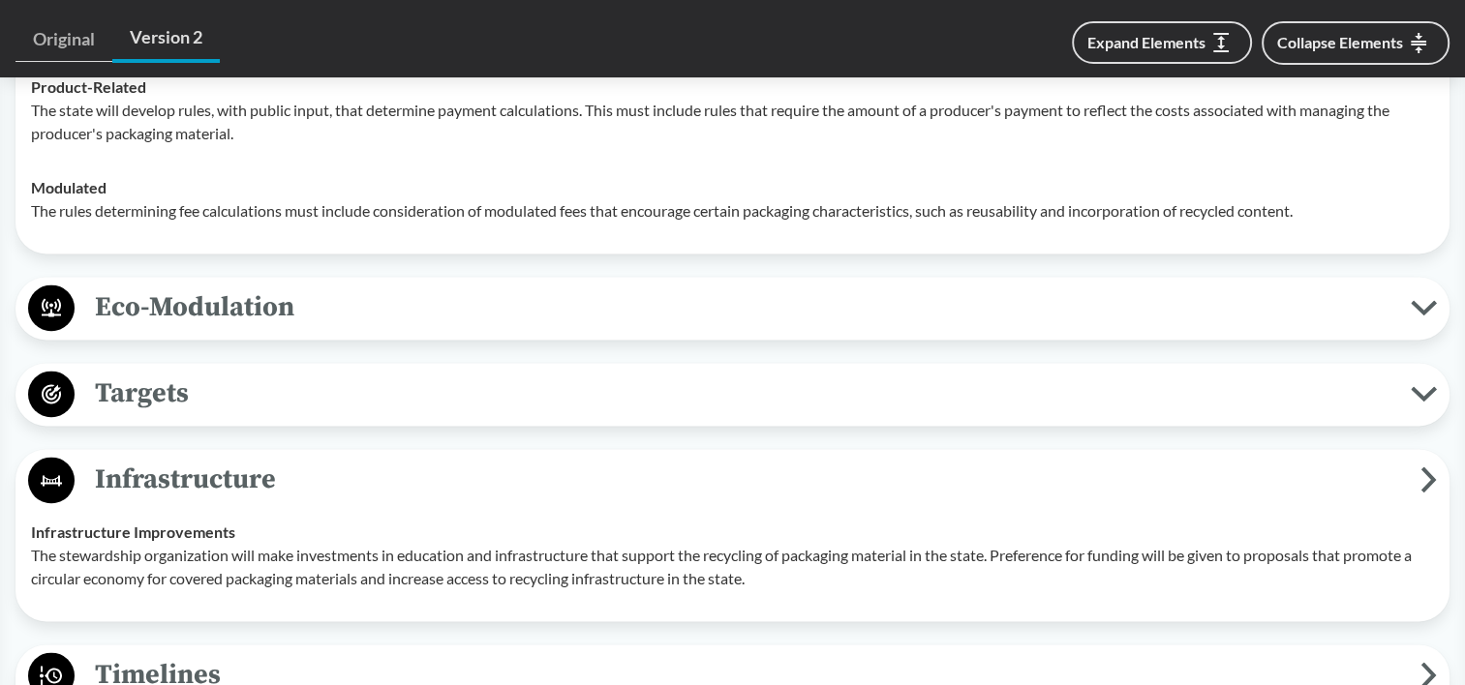
click at [224, 373] on span "Targets" at bounding box center [743, 394] width 1336 height 44
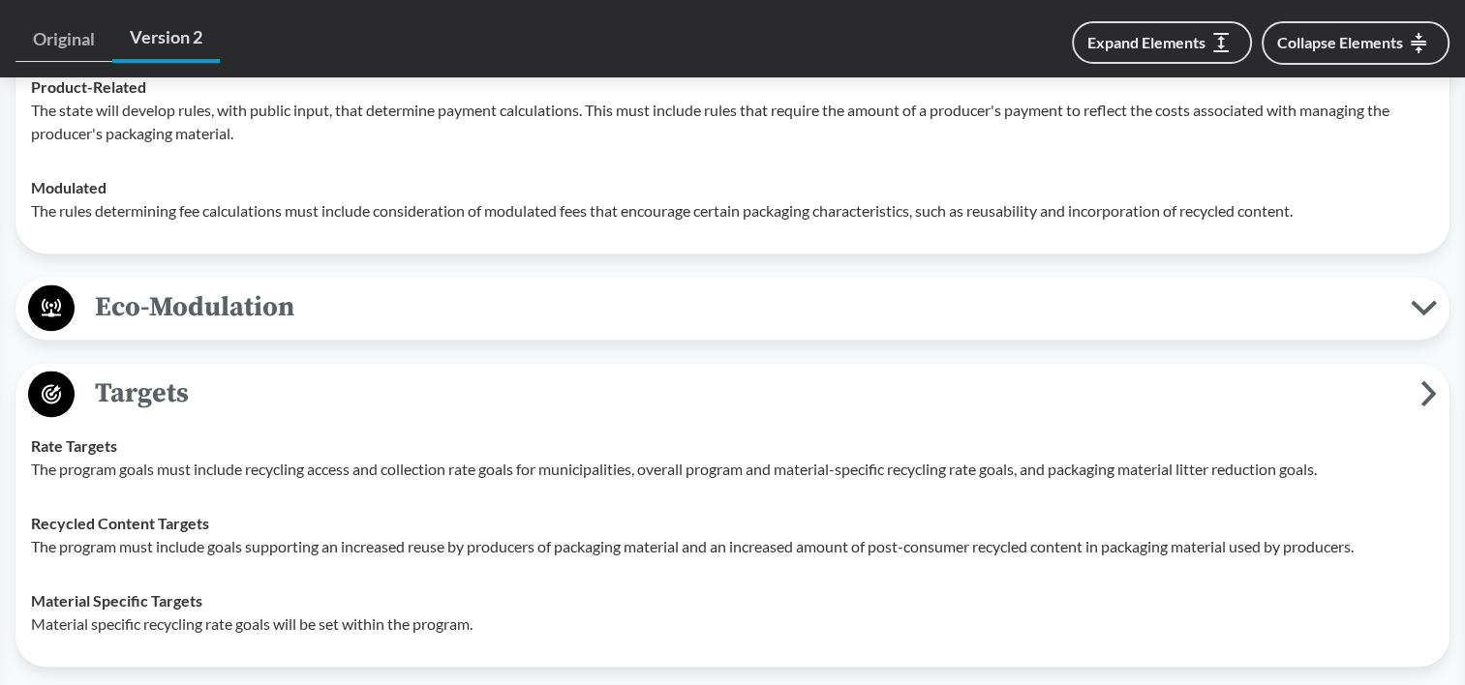
click at [217, 298] on span "Eco-Modulation" at bounding box center [743, 308] width 1336 height 44
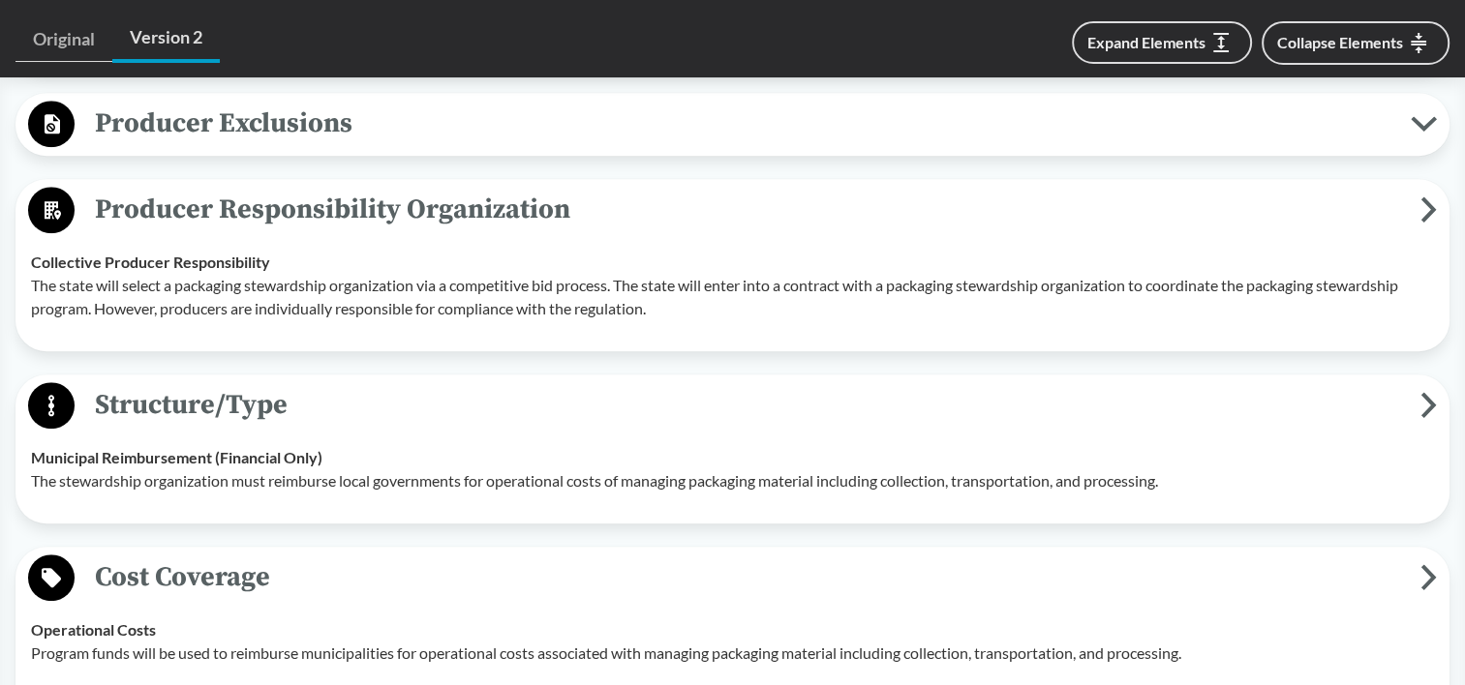
scroll to position [1255, 0]
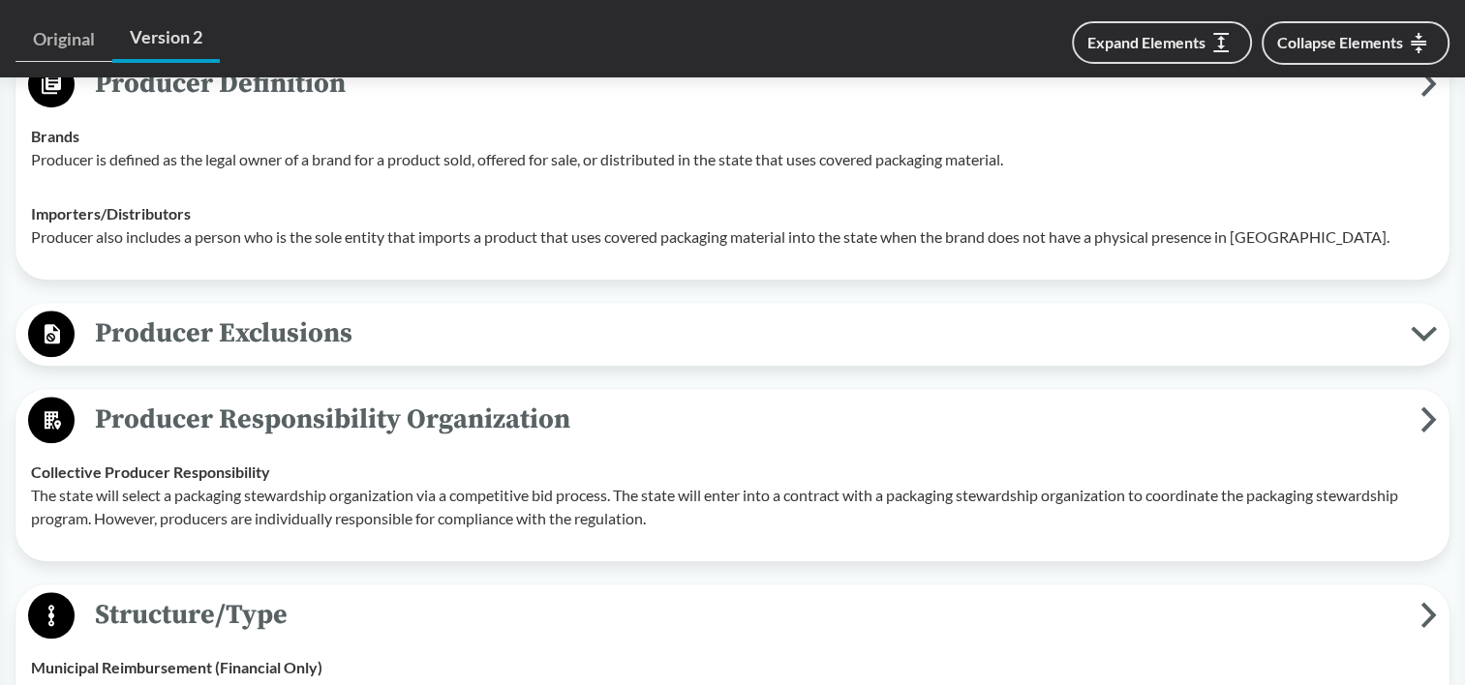
click at [386, 312] on span "Producer Exclusions" at bounding box center [743, 334] width 1336 height 44
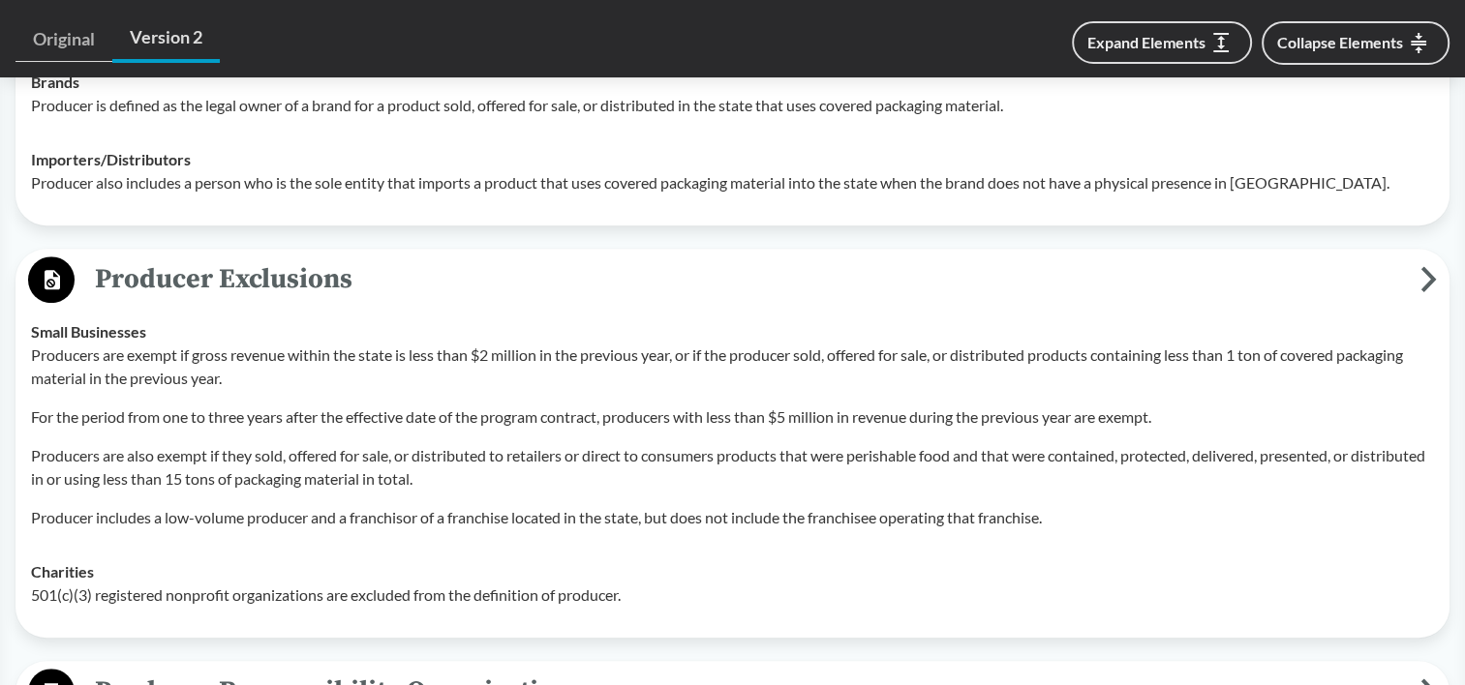
scroll to position [1351, 0]
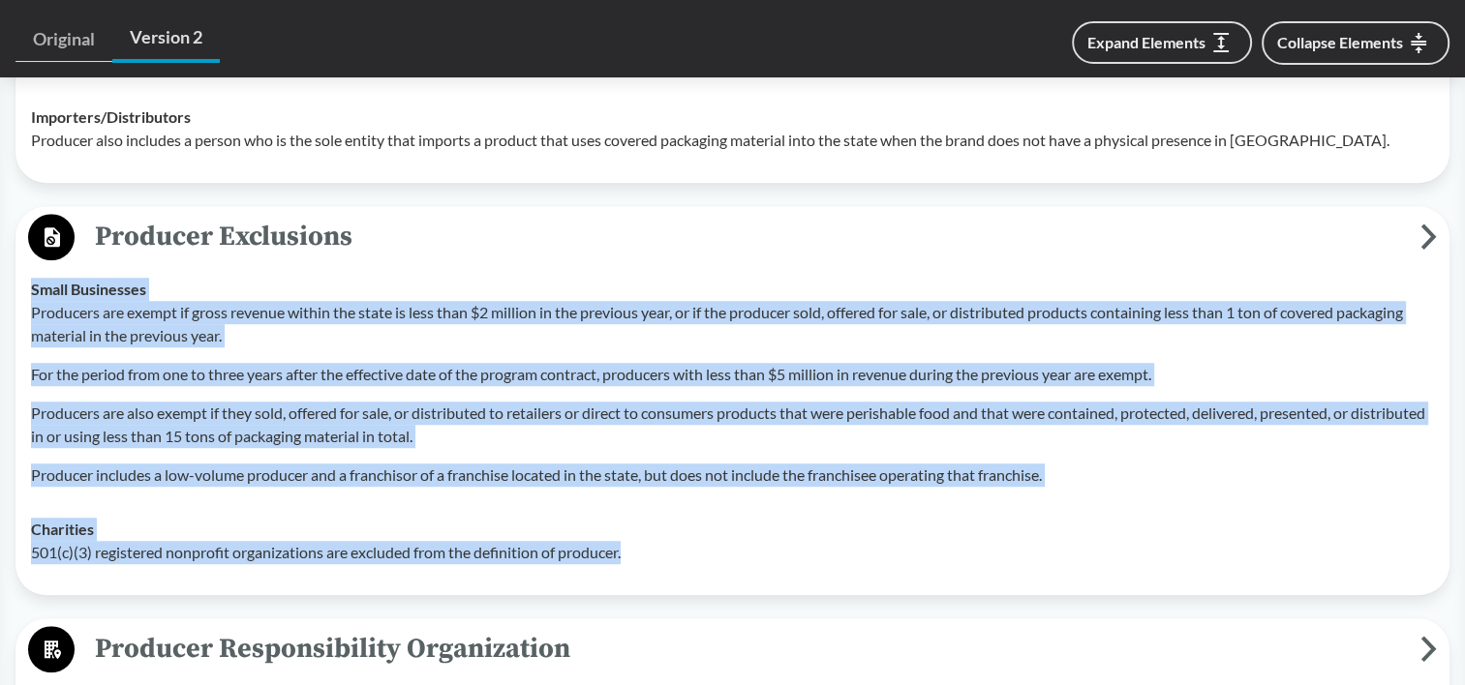
drag, startPoint x: 31, startPoint y: 255, endPoint x: 683, endPoint y: 547, distance: 715.0
click at [683, 547] on tbody "Small Businesses Producers are exempt if gross revenue within the state is less…" at bounding box center [732, 421] width 1420 height 318
copy tbody "Small Businesses Producers are exempt if gross revenue within the state is less…"
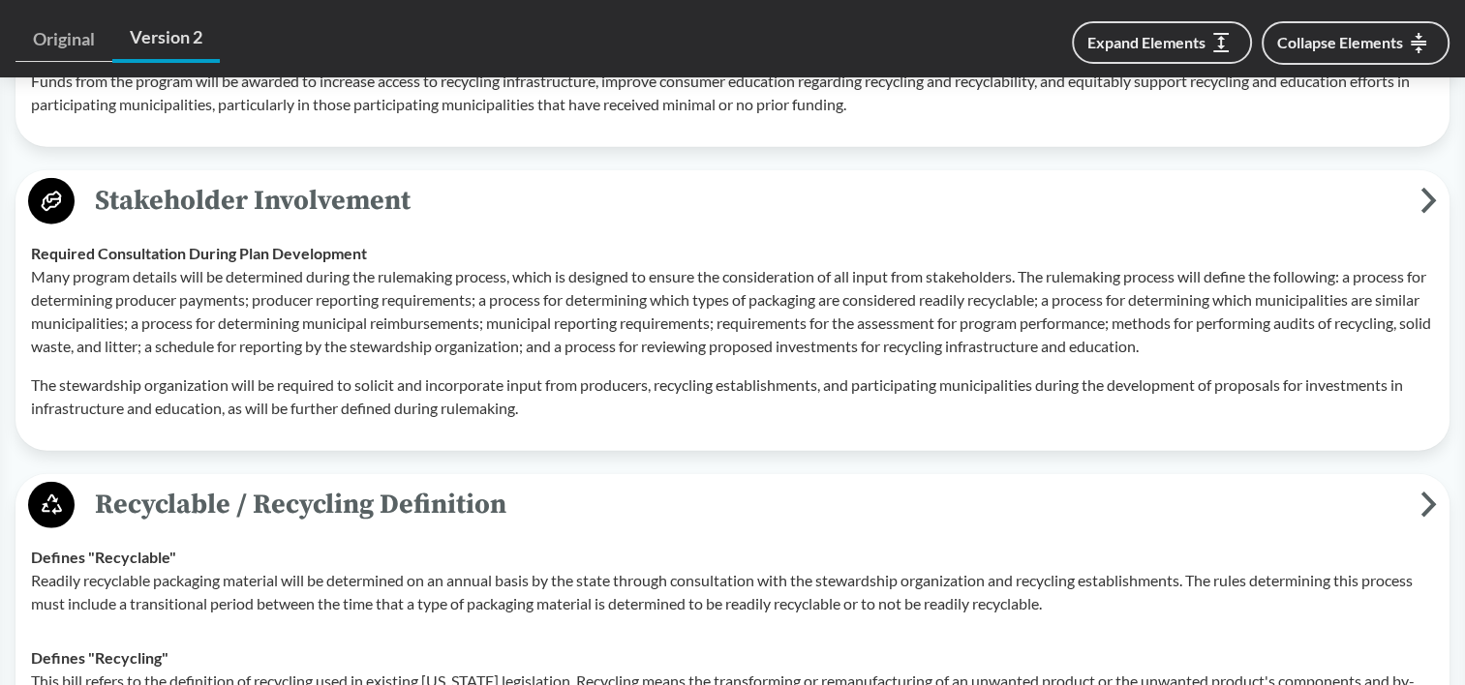
scroll to position [5103, 0]
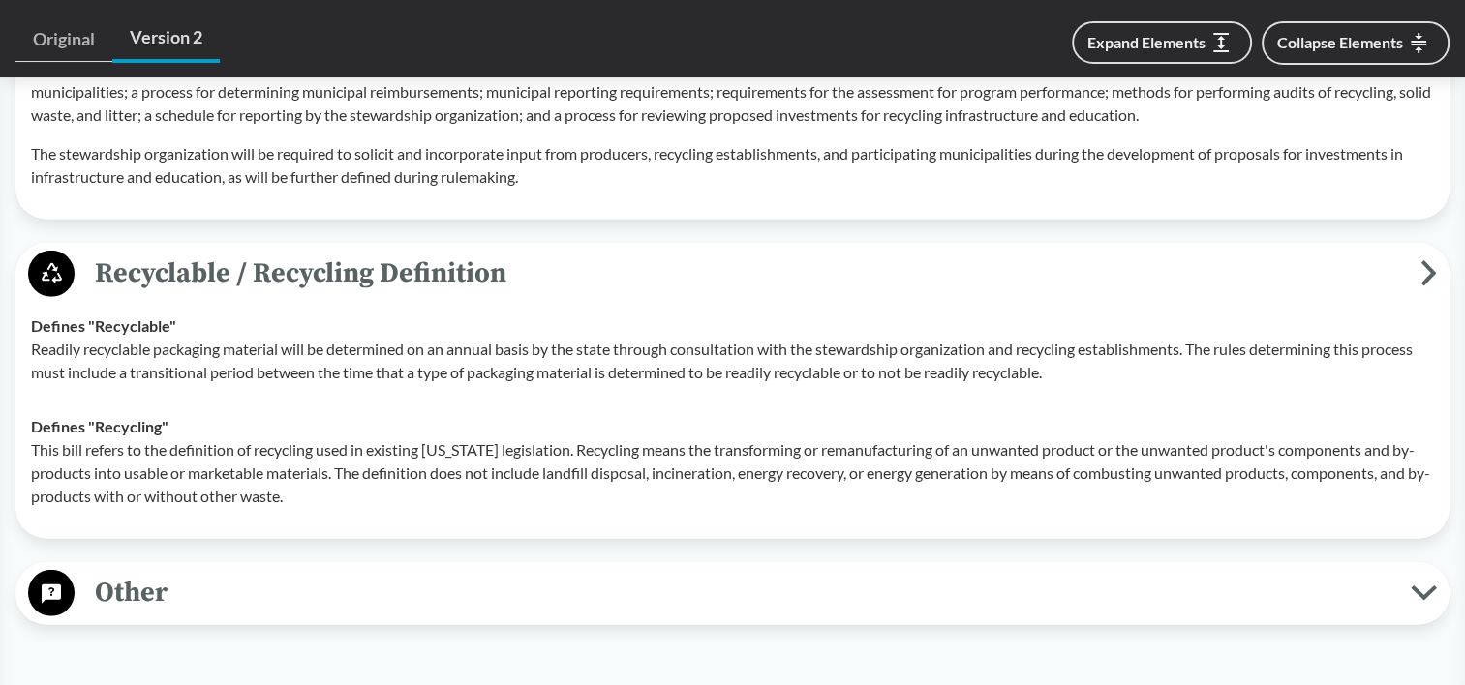
click at [403, 562] on div "Other Antitrust Protections A producer or stewardship organization is protected…" at bounding box center [732, 593] width 1434 height 63
click at [401, 571] on span "Other" at bounding box center [743, 593] width 1336 height 44
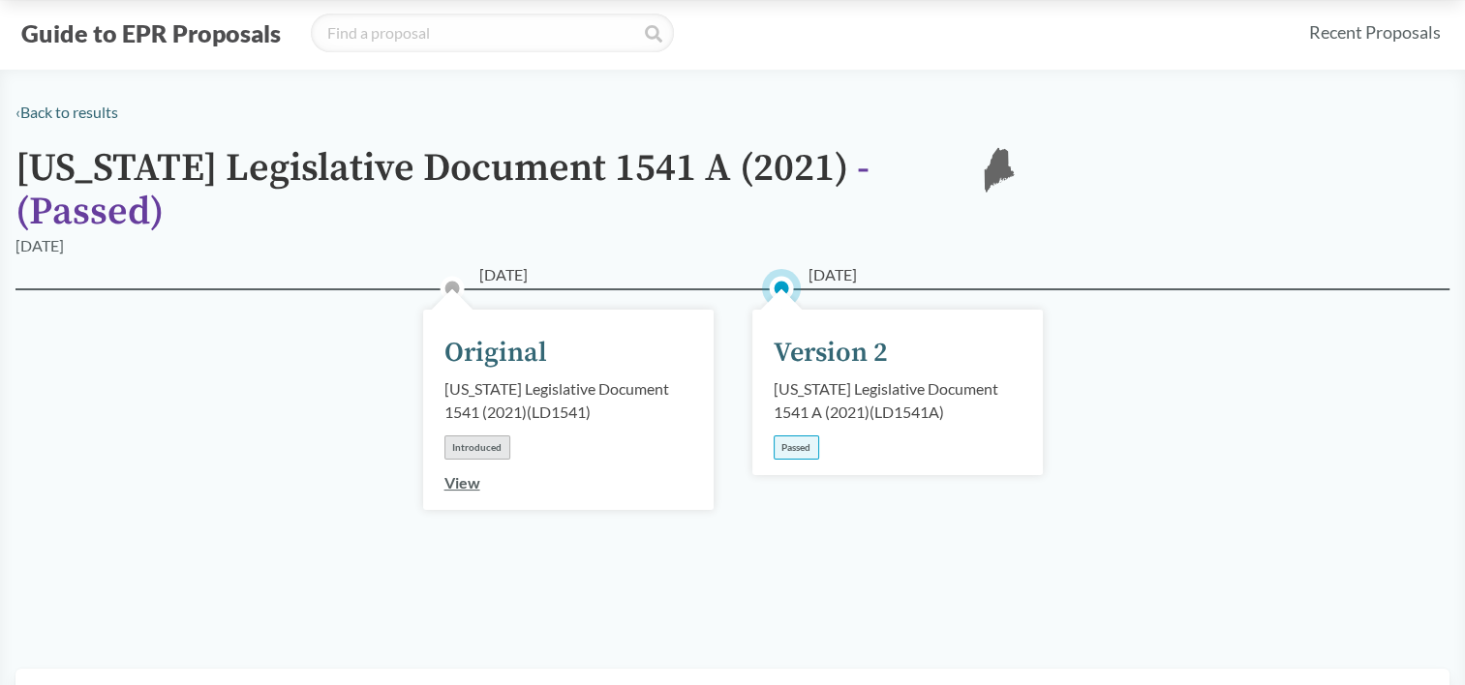
scroll to position [0, 0]
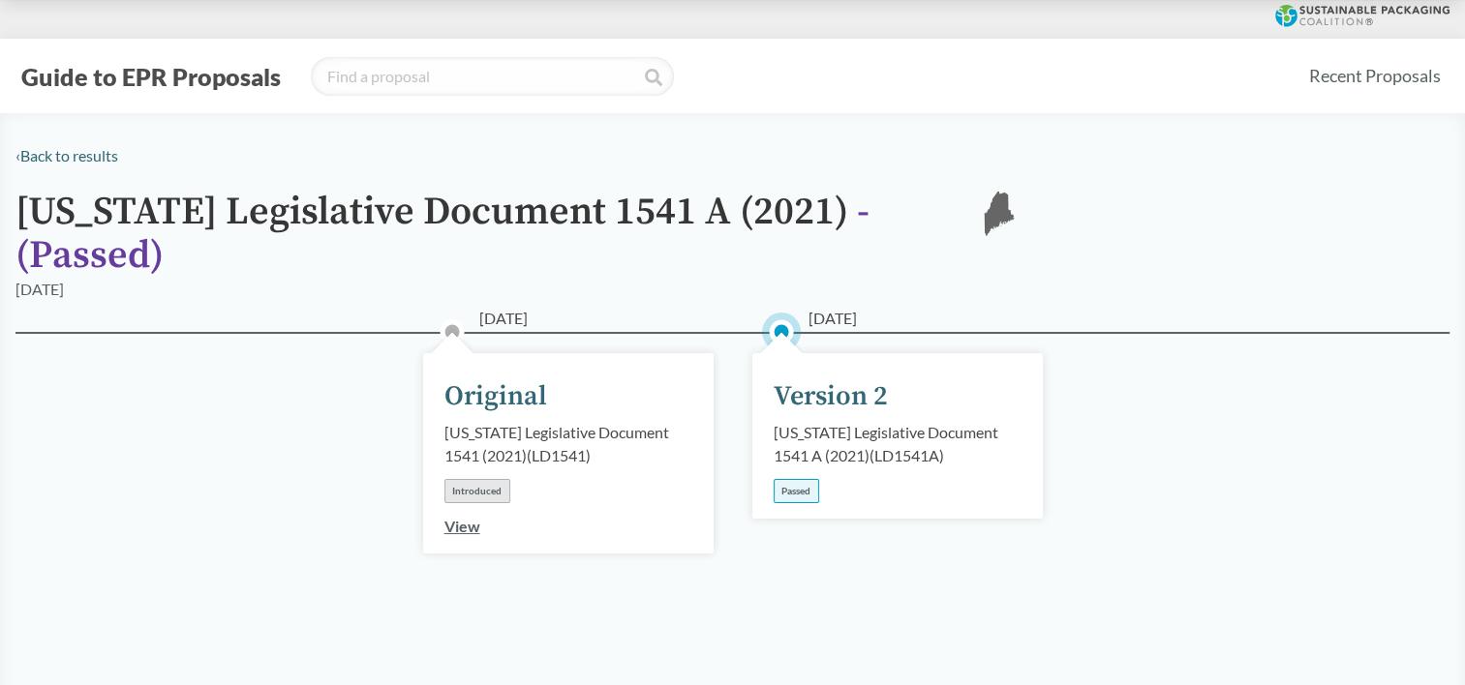
click at [814, 479] on div "Passed" at bounding box center [795, 491] width 45 height 24
click at [791, 479] on div "Passed" at bounding box center [795, 491] width 45 height 24
click at [814, 379] on div "Version 2" at bounding box center [830, 397] width 114 height 41
click at [462, 517] on link "View" at bounding box center [462, 526] width 36 height 18
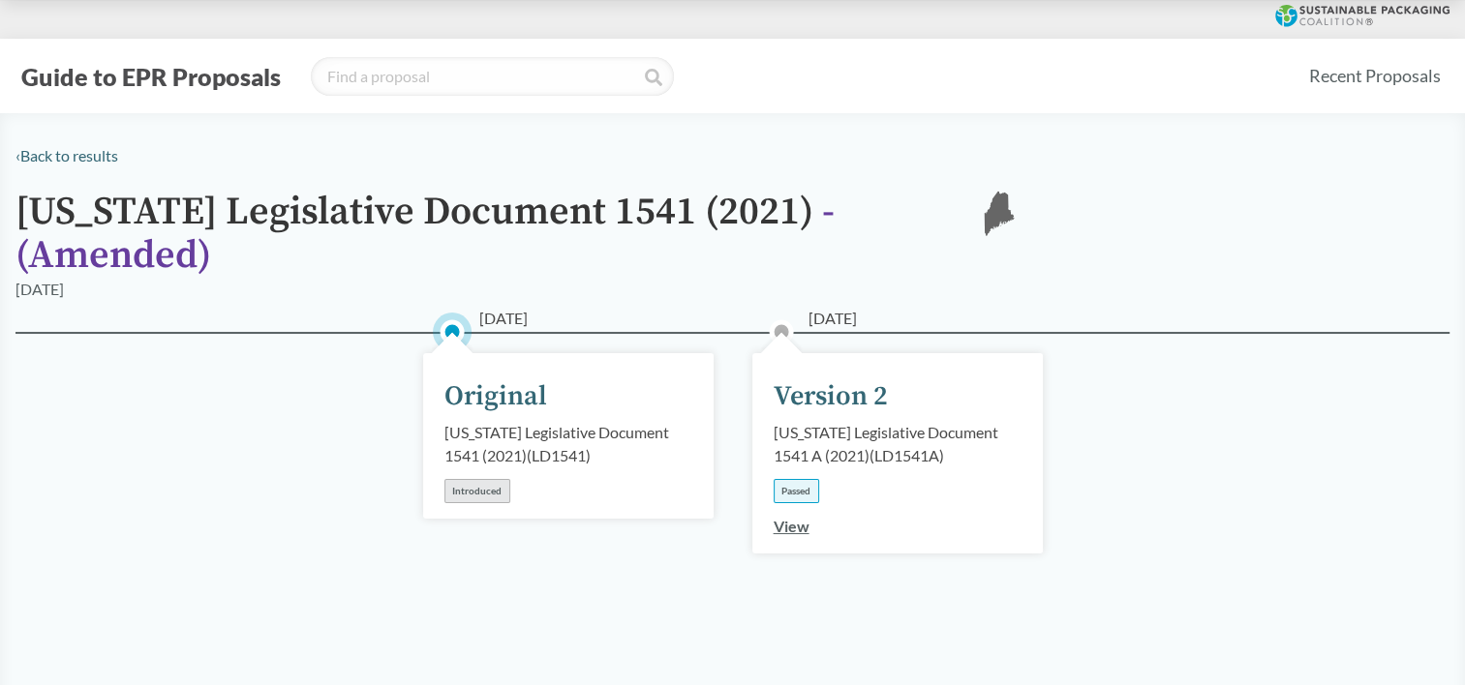
click at [794, 517] on link "View" at bounding box center [791, 526] width 36 height 18
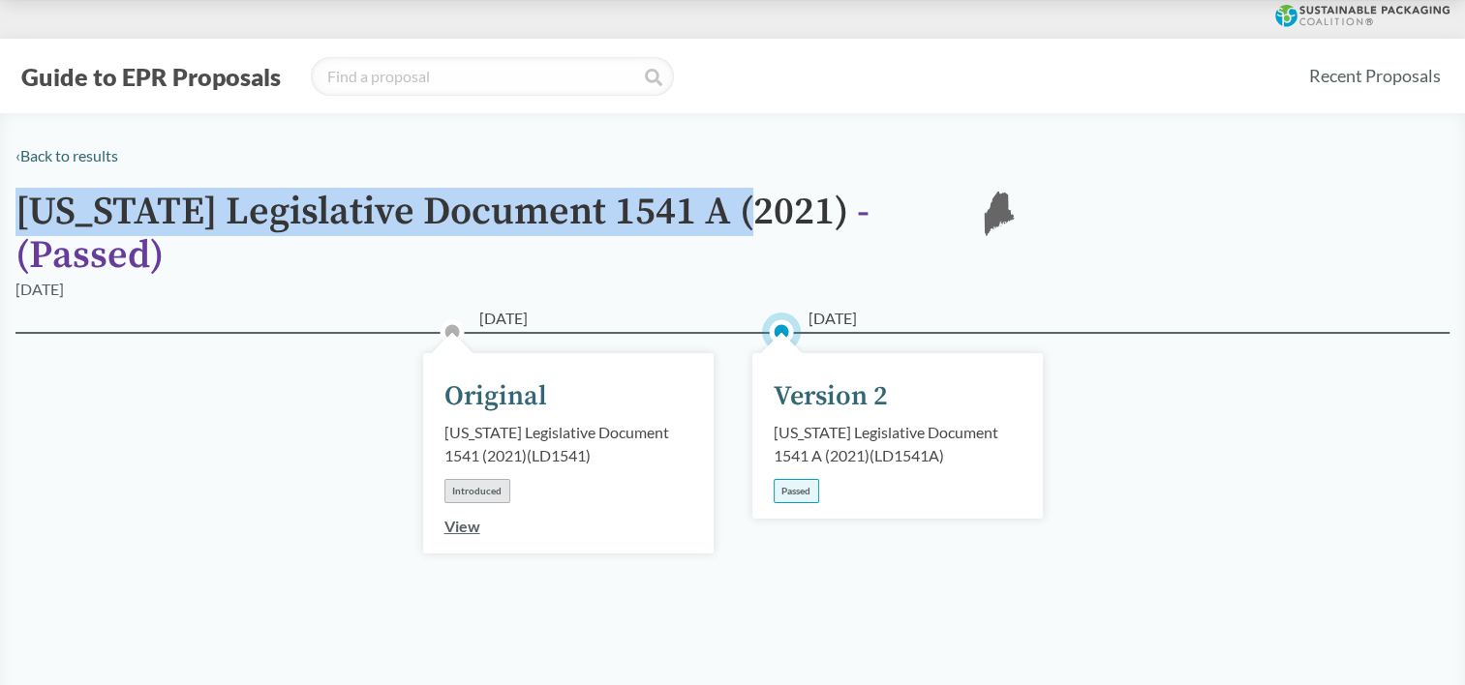
drag, startPoint x: 755, startPoint y: 221, endPoint x: 19, endPoint y: 195, distance: 736.2
click at [19, 195] on h1 "[US_STATE] Legislative Document 1541 A (2021) - ( Passed )" at bounding box center [479, 234] width 929 height 87
copy h1 "[US_STATE] Legislative Document 1541 A (2021)"
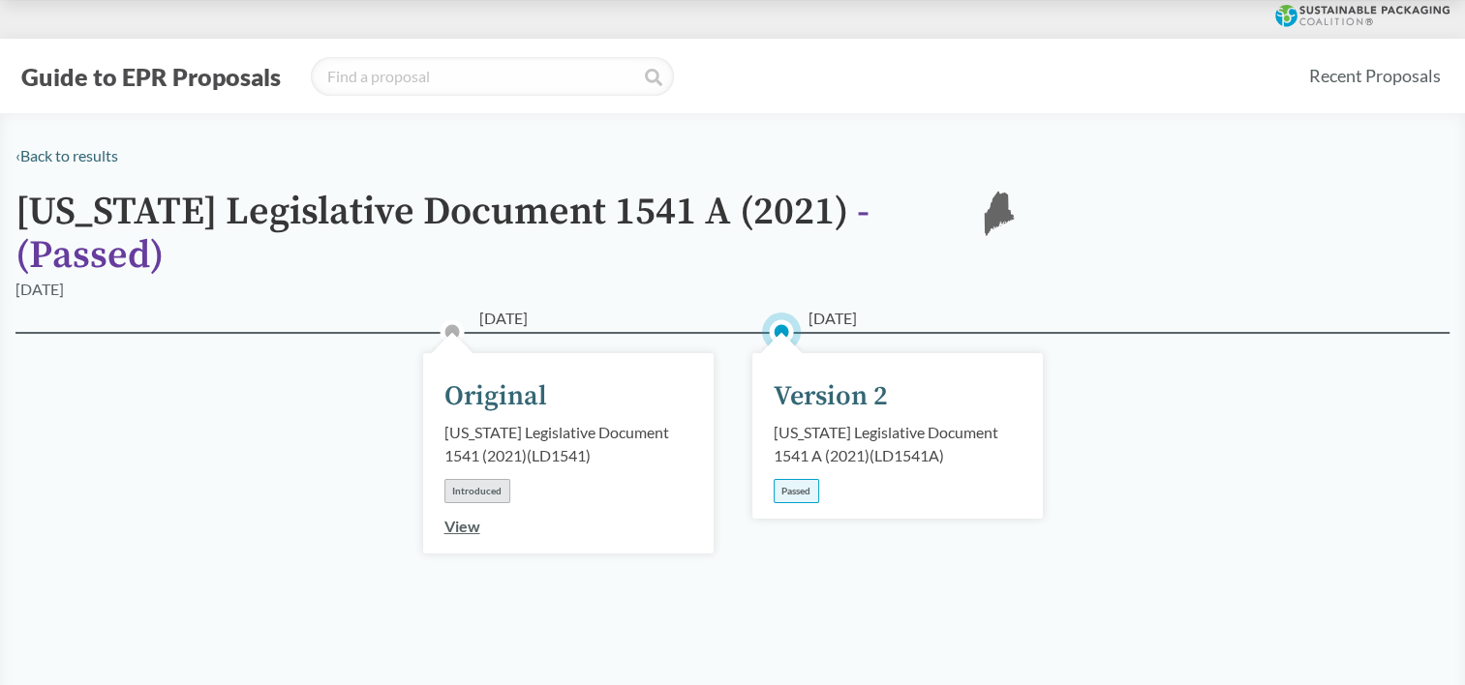
click at [520, 307] on span "[DATE]" at bounding box center [503, 318] width 48 height 23
click at [807, 377] on div "Version 2" at bounding box center [830, 397] width 114 height 41
click at [364, 206] on h1 "[US_STATE] Legislative Document 1541 A (2021) - ( Passed )" at bounding box center [479, 234] width 929 height 87
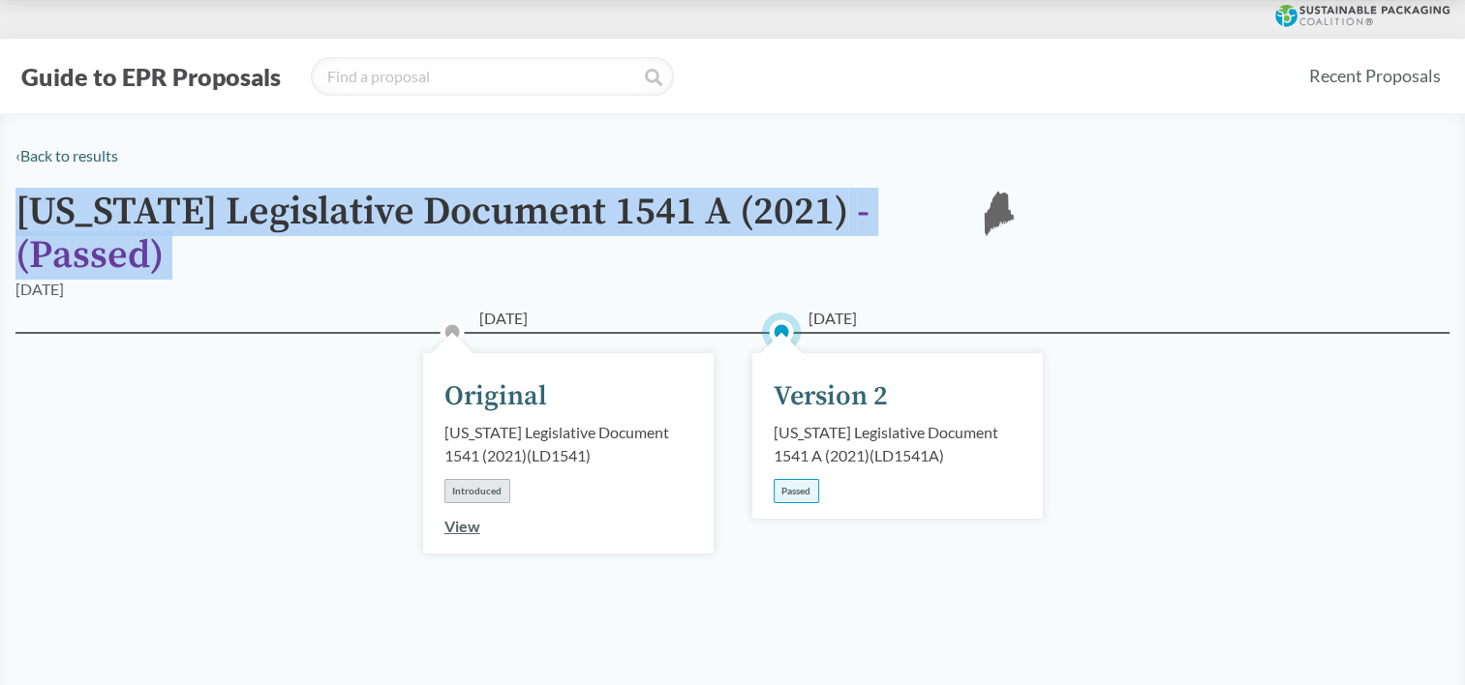
click at [364, 206] on h1 "[US_STATE] Legislative Document 1541 A (2021) - ( Passed )" at bounding box center [479, 234] width 929 height 87
copy div "[US_STATE] Legislative Document 1541 A (2021) - ( Passed ) ME"
